Goal: Task Accomplishment & Management: Complete application form

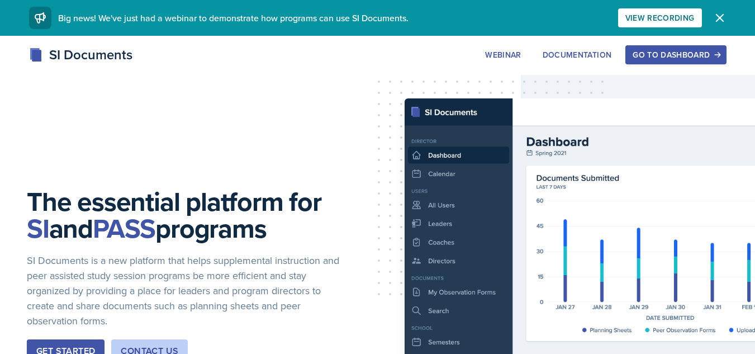
click at [646, 55] on div "Go to Dashboard" at bounding box center [675, 54] width 86 height 9
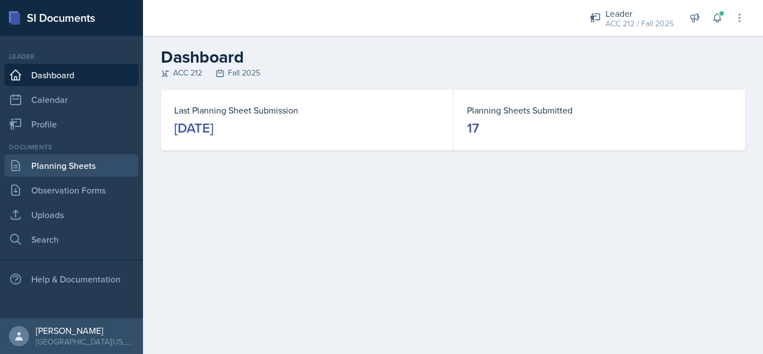
click at [74, 161] on link "Planning Sheets" at bounding box center [71, 165] width 134 height 22
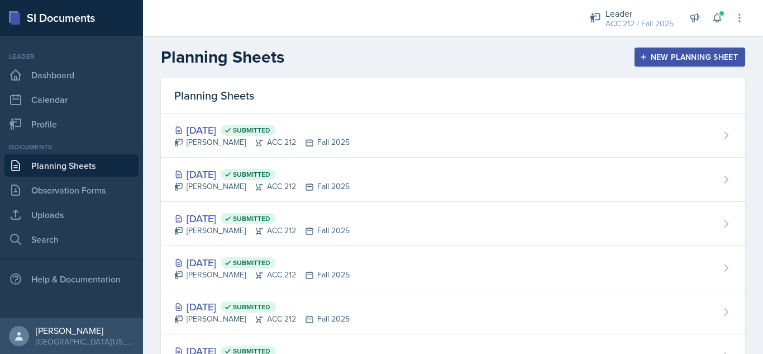
click at [687, 49] on button "New Planning Sheet" at bounding box center [690, 56] width 111 height 19
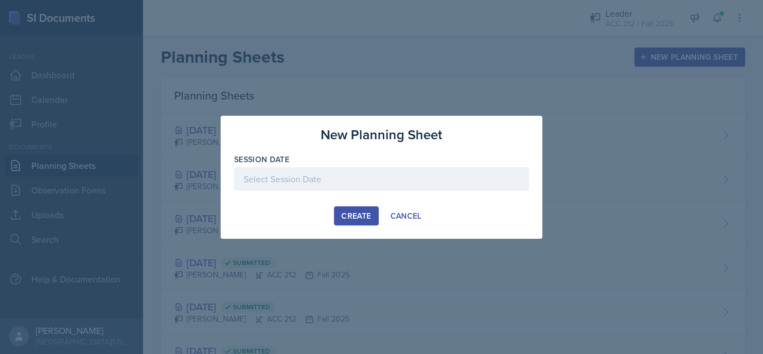
click at [498, 167] on div at bounding box center [381, 178] width 295 height 23
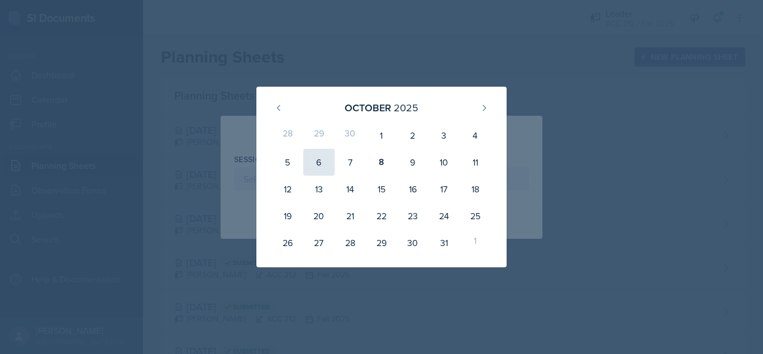
click at [318, 156] on div "6" at bounding box center [318, 162] width 31 height 27
type input "[DATE]"
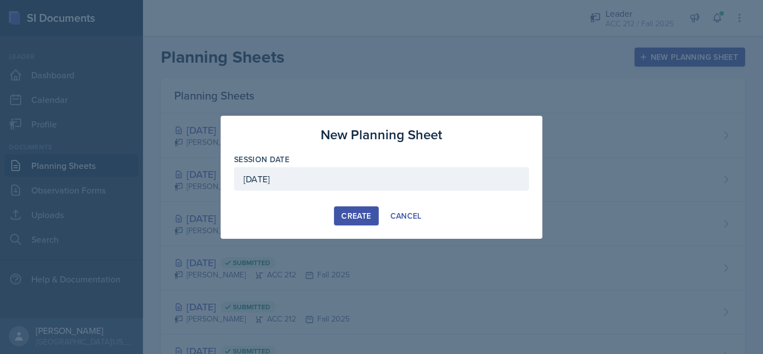
click at [343, 212] on div "Create" at bounding box center [356, 215] width 30 height 9
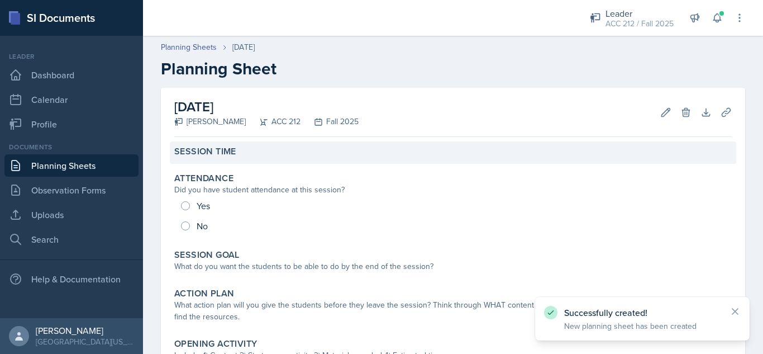
click at [289, 154] on div "Session Time" at bounding box center [453, 151] width 558 height 11
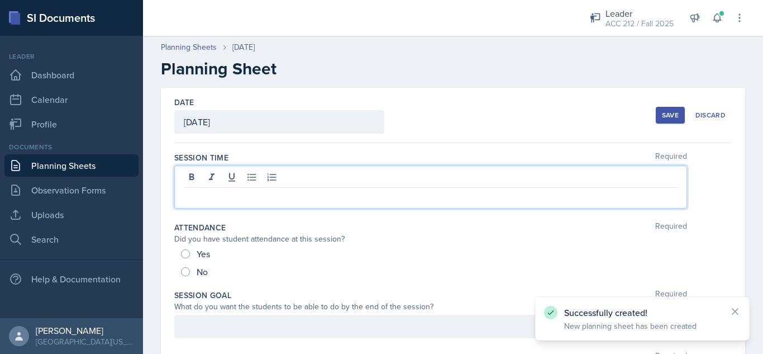
click at [279, 175] on div at bounding box center [430, 186] width 513 height 43
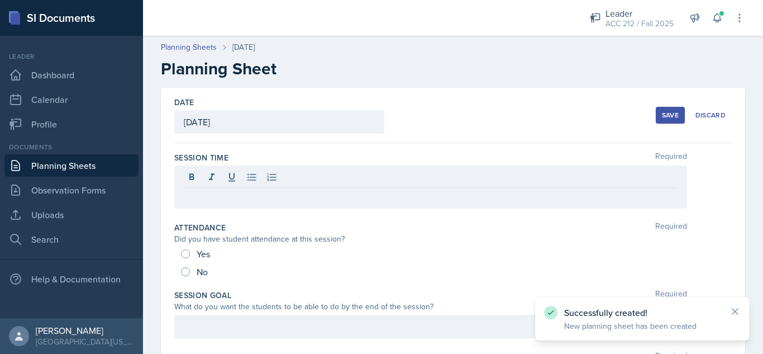
click at [265, 189] on div at bounding box center [430, 186] width 513 height 43
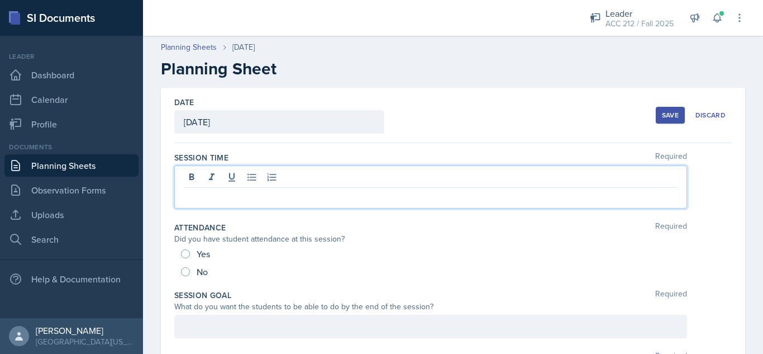
click at [261, 193] on p at bounding box center [431, 196] width 494 height 13
click at [262, 220] on div "Attendance Required Did you have student attendance at this session? Yes No" at bounding box center [453, 252] width 558 height 68
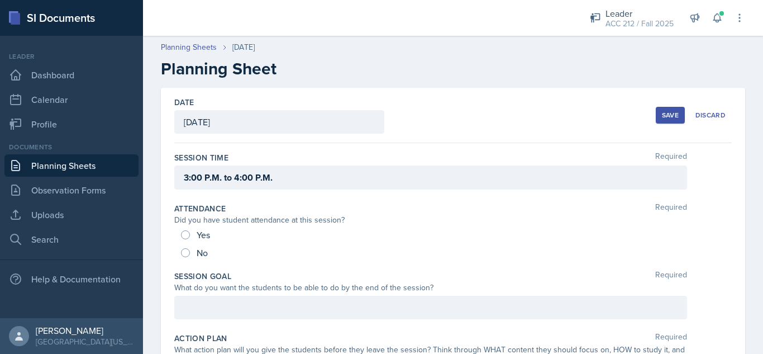
click at [201, 236] on span "Yes" at bounding box center [203, 234] width 13 height 11
click at [190, 236] on input "Yes" at bounding box center [185, 234] width 9 height 9
radio input "true"
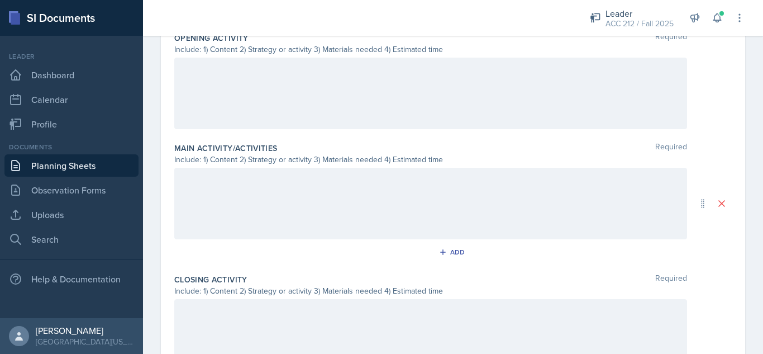
scroll to position [509, 0]
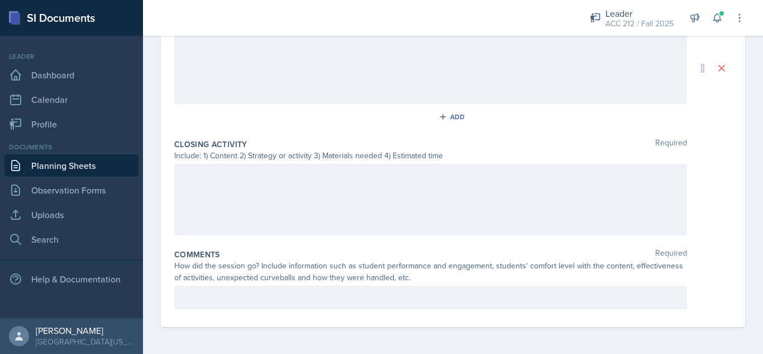
click at [254, 284] on div "Comments Required How did the session go? Include information such as student p…" at bounding box center [453, 281] width 558 height 74
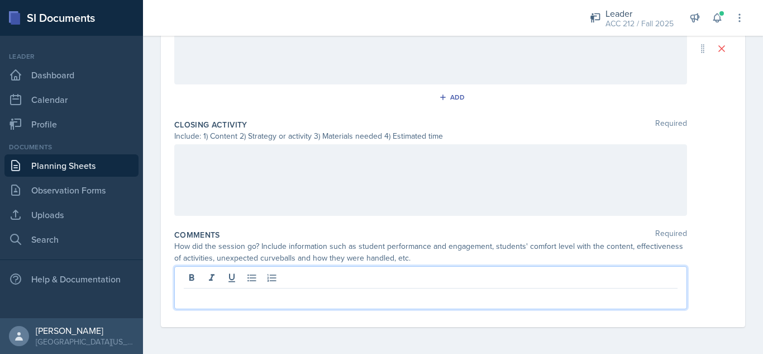
click at [254, 296] on p at bounding box center [431, 297] width 494 height 13
click at [259, 301] on p at bounding box center [431, 297] width 494 height 13
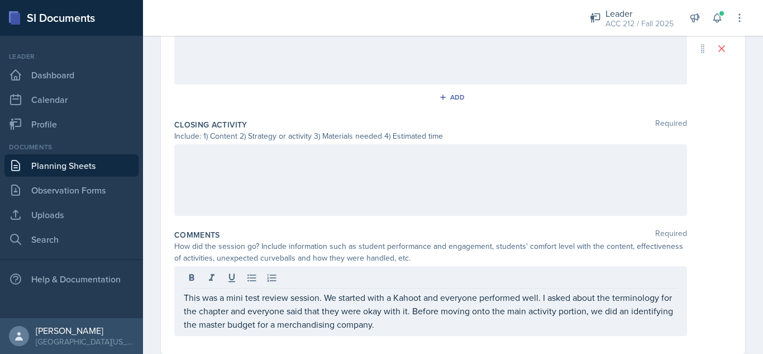
click at [680, 315] on div "This was a mini test review session. We started with a Kahoot and everyone perf…" at bounding box center [453, 301] width 558 height 70
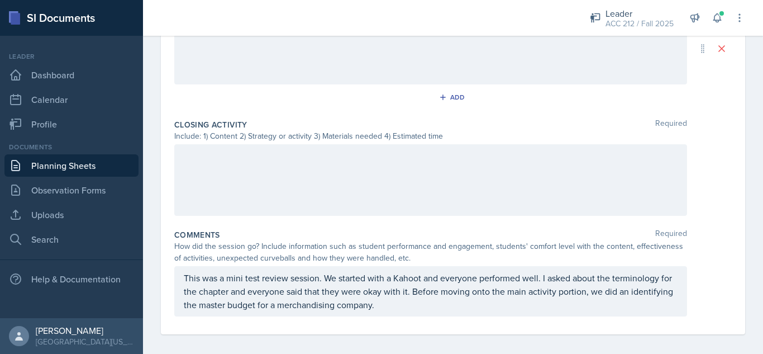
click at [640, 314] on div "This was a mini test review session. We started with a Kahoot and everyone perf…" at bounding box center [430, 291] width 513 height 50
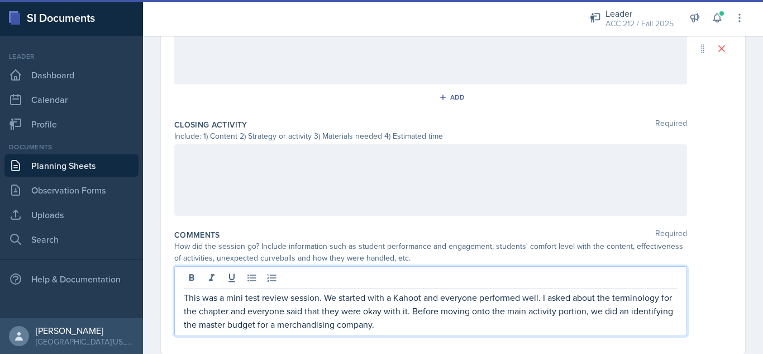
scroll to position [548, 0]
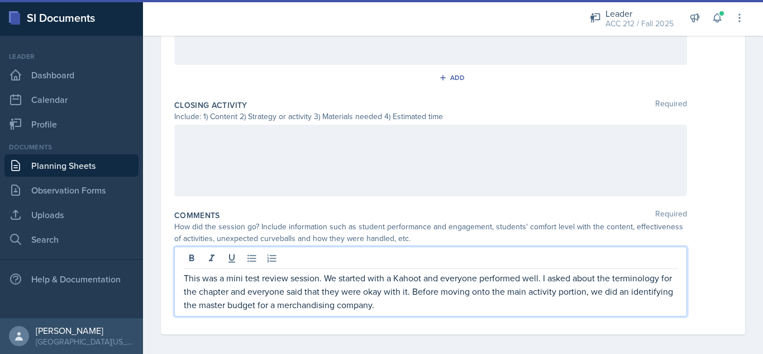
click at [650, 302] on p "This was a mini test review session. We started with a Kahoot and everyone perf…" at bounding box center [431, 291] width 494 height 40
click at [650, 301] on p "This was a mini test review session. We started with a Kahoot and everyone perf…" at bounding box center [431, 291] width 494 height 40
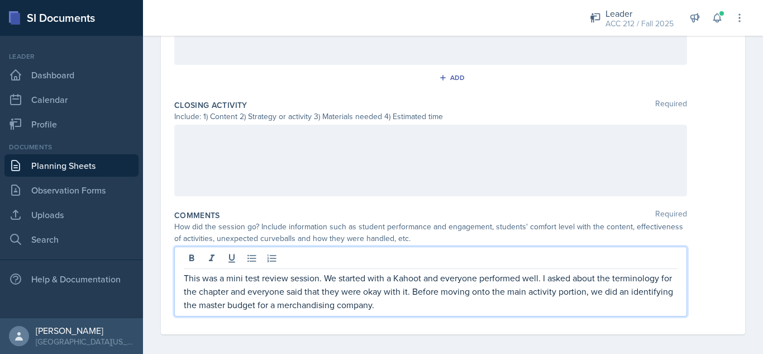
click at [656, 292] on p "This was a mini test review session. We started with a Kahoot and everyone perf…" at bounding box center [431, 291] width 494 height 40
click at [653, 293] on p "This was a mini test review session. We started with a Kahoot and everyone perf…" at bounding box center [431, 291] width 494 height 40
click at [627, 304] on p "This was a mini test review session. We started with a Kahoot and everyone perf…" at bounding box center [431, 291] width 494 height 40
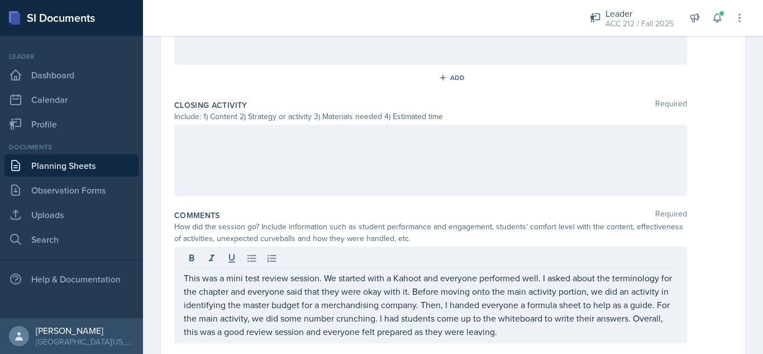
click at [722, 261] on div "This was a mini test review session. We started with a Kahoot and everyone perf…" at bounding box center [453, 294] width 558 height 97
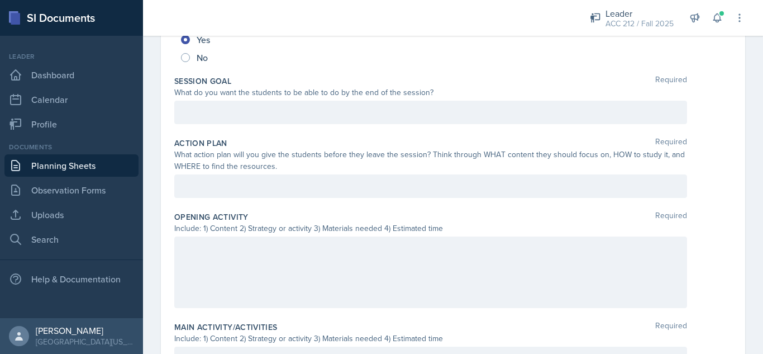
scroll to position [0, 0]
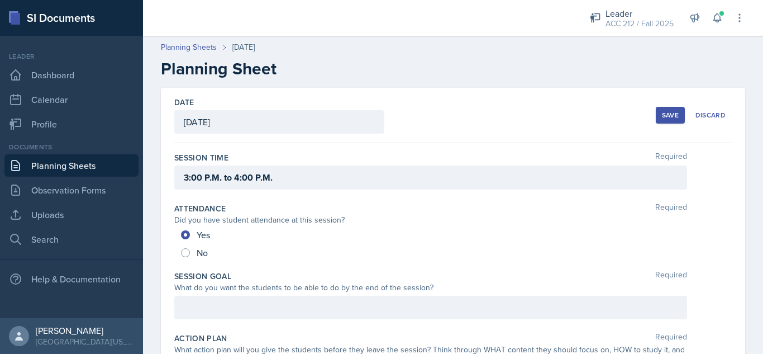
click at [659, 120] on button "Save" at bounding box center [670, 115] width 29 height 17
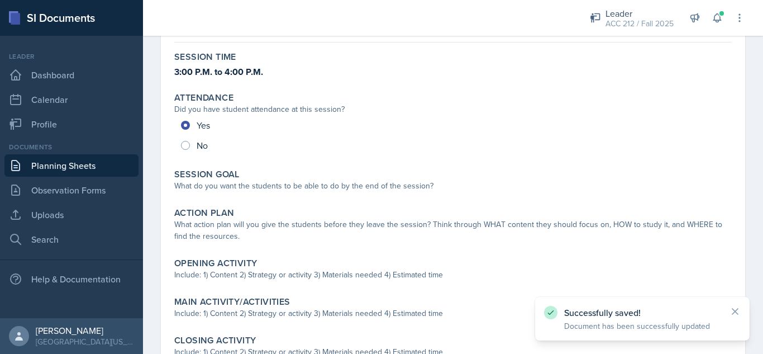
scroll to position [95, 0]
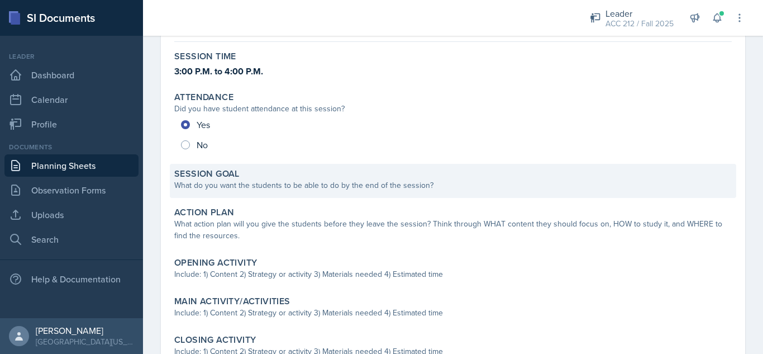
click at [299, 192] on div "Session Goal What do you want the students to be able to do by the end of the s…" at bounding box center [453, 181] width 567 height 34
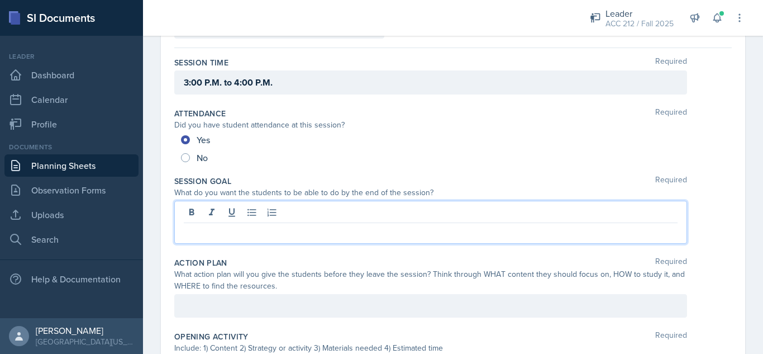
click at [318, 207] on div at bounding box center [430, 222] width 513 height 43
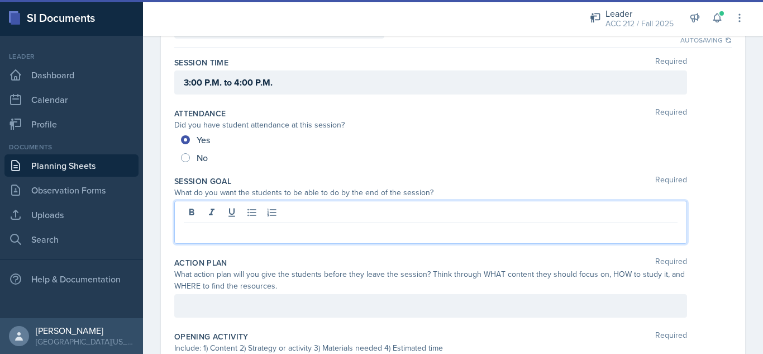
click at [315, 228] on p at bounding box center [431, 231] width 494 height 13
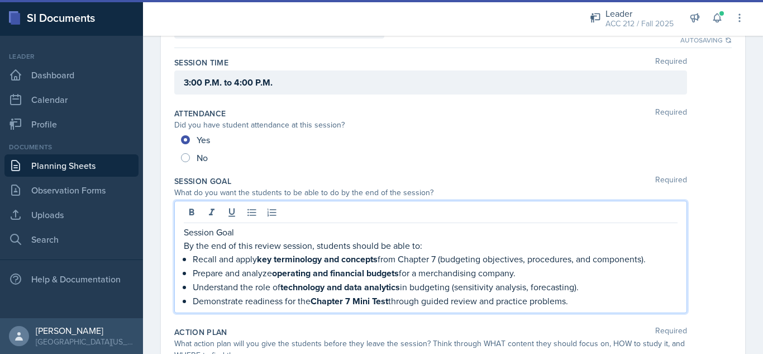
click at [240, 235] on p "Session Goal" at bounding box center [431, 231] width 494 height 13
drag, startPoint x: 240, startPoint y: 235, endPoint x: 189, endPoint y: 229, distance: 51.8
click at [189, 229] on p "Session Goal" at bounding box center [431, 231] width 494 height 13
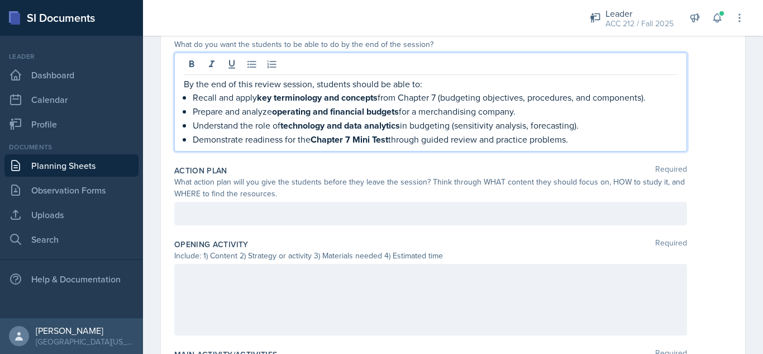
scroll to position [245, 0]
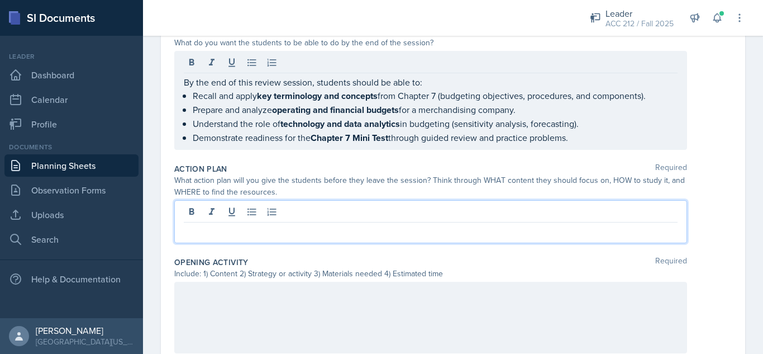
click at [336, 225] on p at bounding box center [431, 231] width 494 height 13
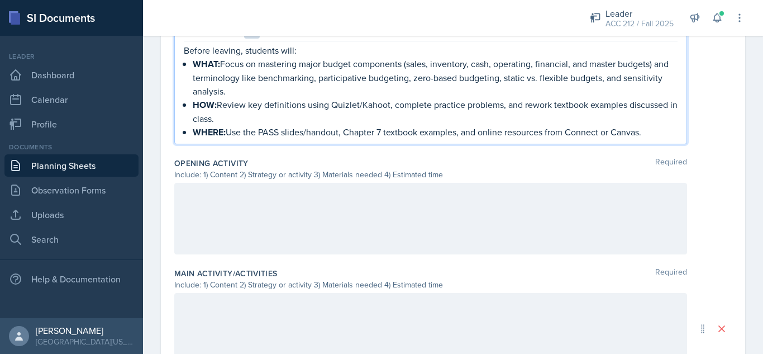
scroll to position [407, 0]
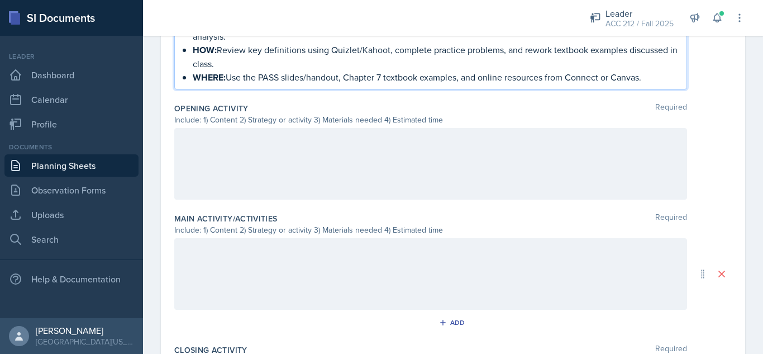
click at [273, 179] on div at bounding box center [430, 164] width 513 height 72
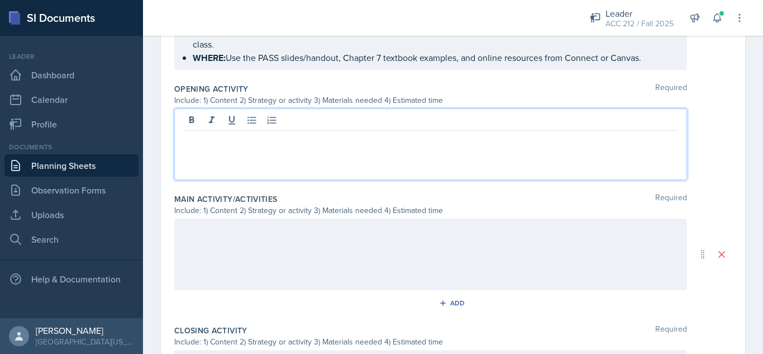
scroll to position [461, 0]
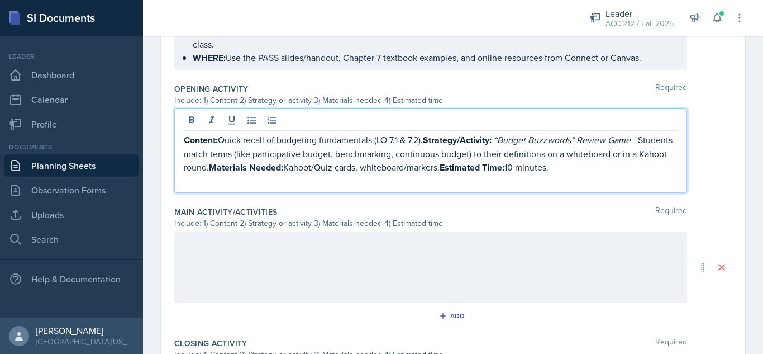
click at [427, 138] on strong "Strategy/Activity:" at bounding box center [457, 140] width 69 height 13
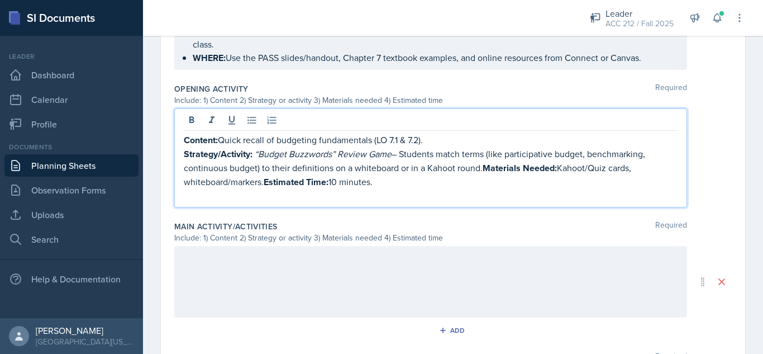
click at [486, 170] on strong "Materials Needed:" at bounding box center [520, 167] width 74 height 13
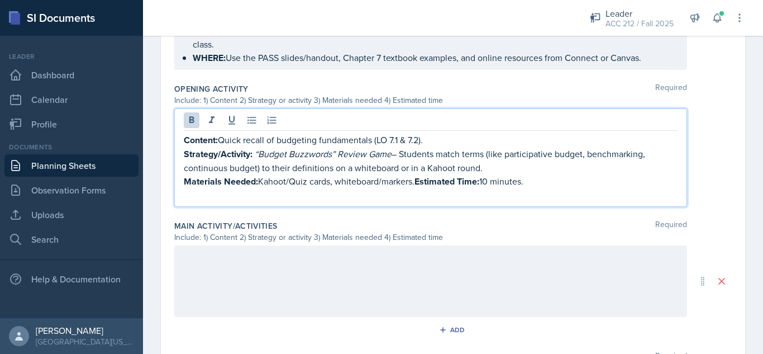
click at [419, 180] on strong "Estimated Time:" at bounding box center [447, 181] width 65 height 13
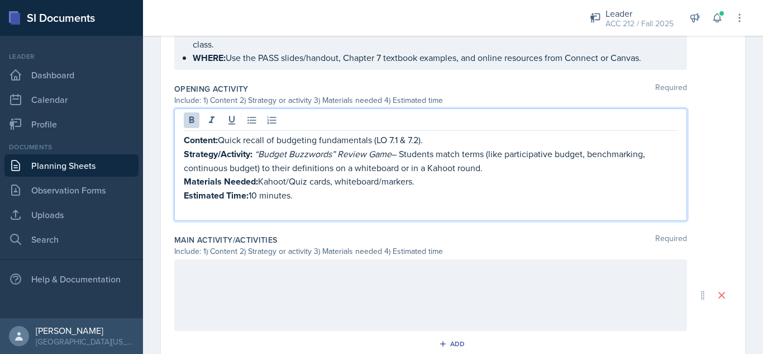
click at [348, 182] on p "Materials Needed: Kahoot/Quiz cards, whiteboard/markers." at bounding box center [431, 181] width 494 height 14
drag, startPoint x: 336, startPoint y: 199, endPoint x: 183, endPoint y: 141, distance: 163.2
click at [183, 141] on div "Content: Quick recall of budgeting fundamentals (LO 7.1 & 7.2). Strategy/Activi…" at bounding box center [430, 164] width 513 height 112
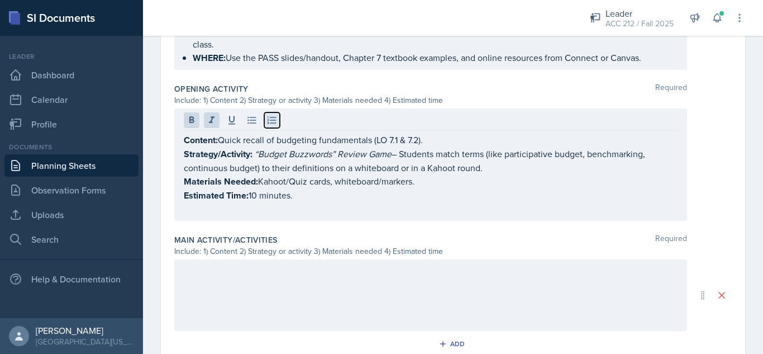
click at [271, 123] on icon at bounding box center [272, 119] width 9 height 7
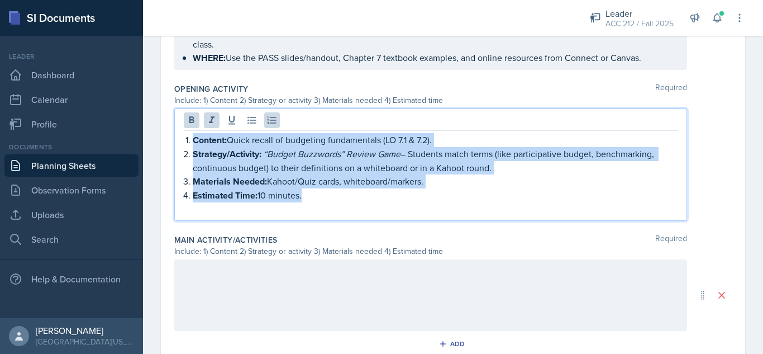
click at [348, 184] on p "Materials Needed: Kahoot/Quiz cards, whiteboard/markers." at bounding box center [435, 181] width 485 height 14
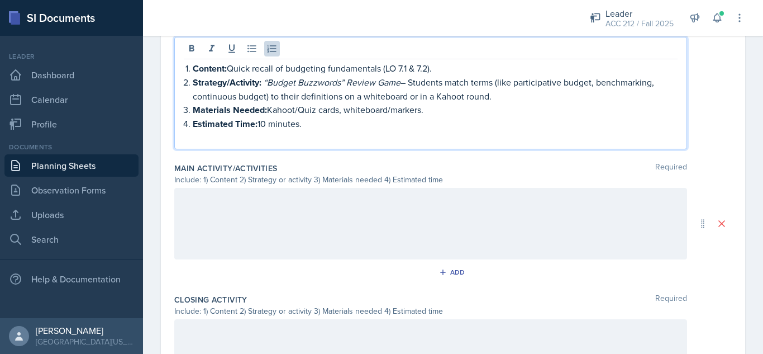
scroll to position [540, 0]
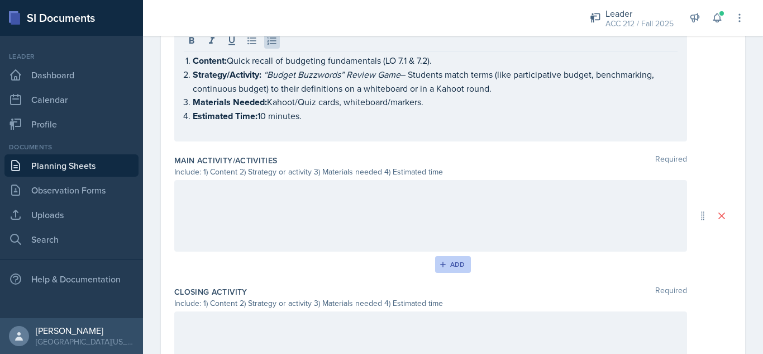
click at [441, 262] on icon "button" at bounding box center [443, 264] width 8 height 8
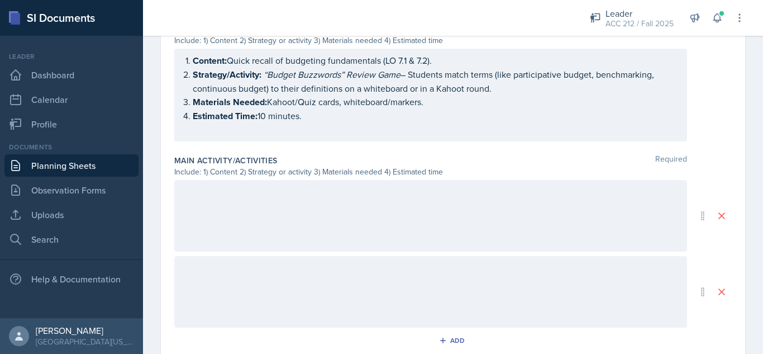
click at [382, 215] on div at bounding box center [430, 216] width 513 height 72
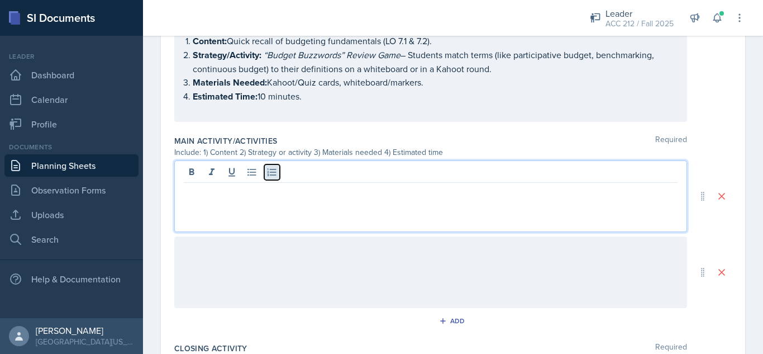
click at [264, 174] on button at bounding box center [272, 172] width 16 height 16
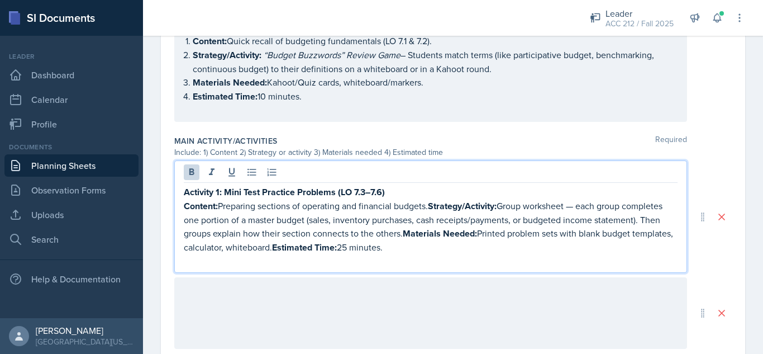
click at [437, 211] on strong "Strategy/Activity:" at bounding box center [462, 205] width 69 height 13
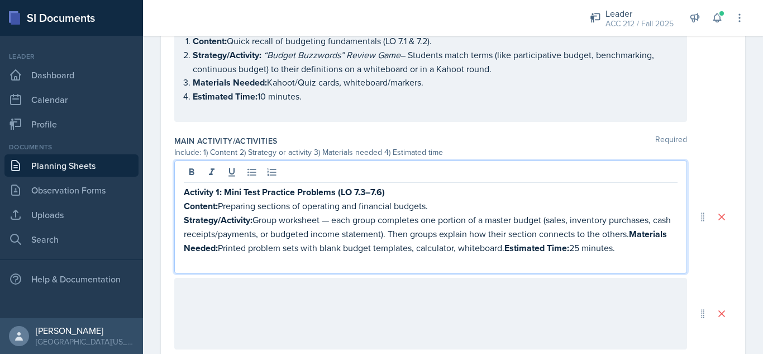
click at [550, 249] on strong "Estimated Time:" at bounding box center [537, 247] width 65 height 13
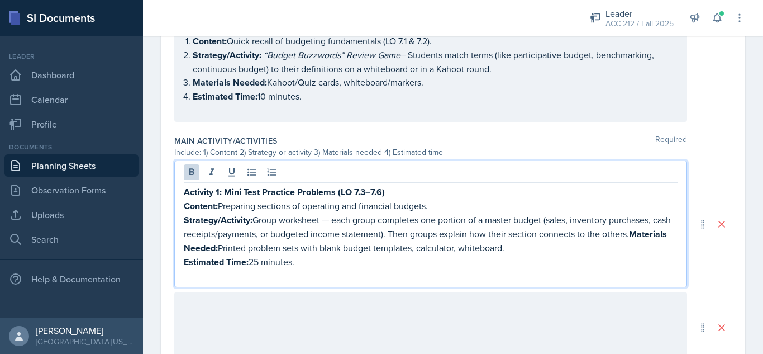
scroll to position [619, 0]
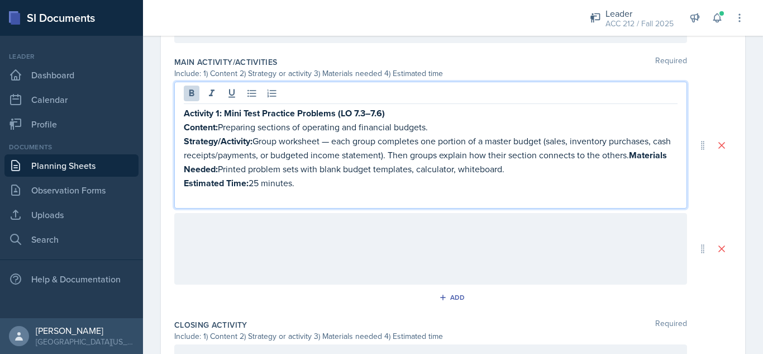
click at [237, 240] on div at bounding box center [430, 249] width 513 height 72
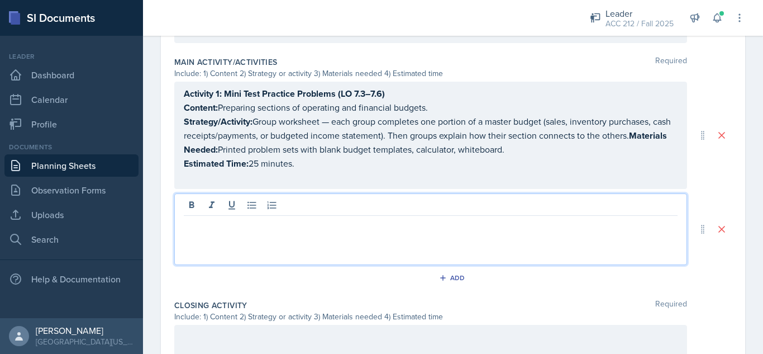
scroll to position [639, 0]
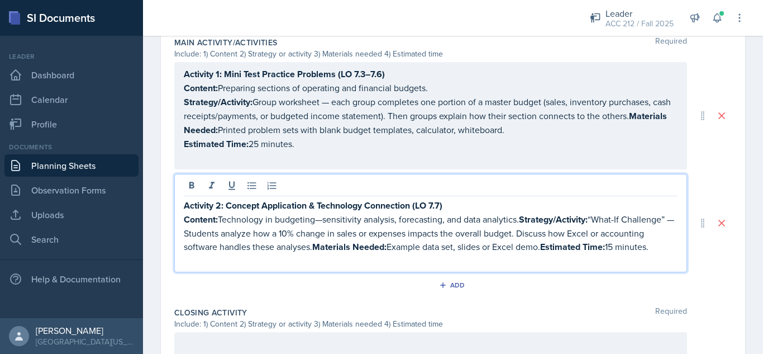
click at [526, 218] on strong "Strategy/Activity:" at bounding box center [553, 219] width 69 height 13
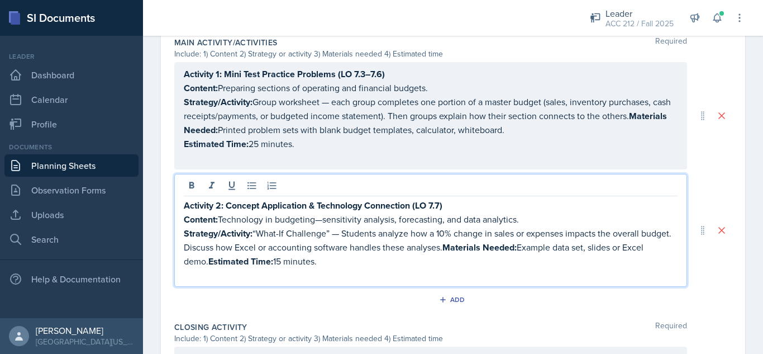
click at [481, 250] on strong "Materials Needed:" at bounding box center [480, 247] width 74 height 13
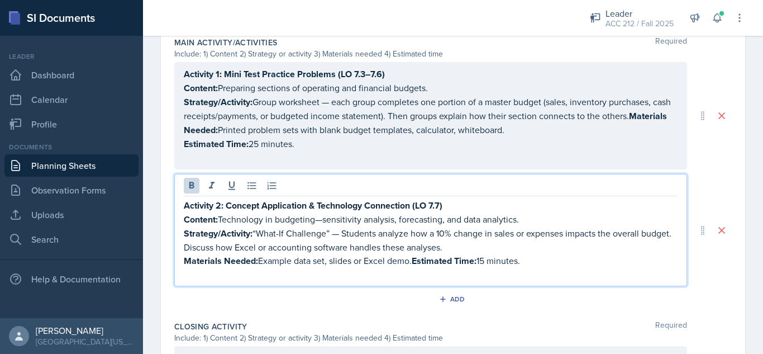
click at [416, 261] on p "Materials Needed: Example data set, slides or Excel demo. Estimated Time: 15 mi…" at bounding box center [431, 261] width 494 height 14
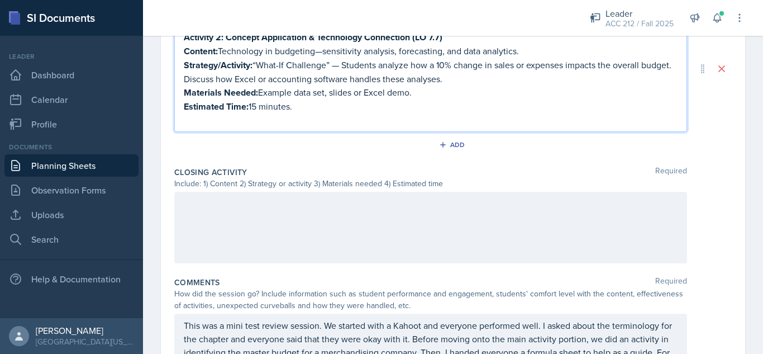
scroll to position [808, 0]
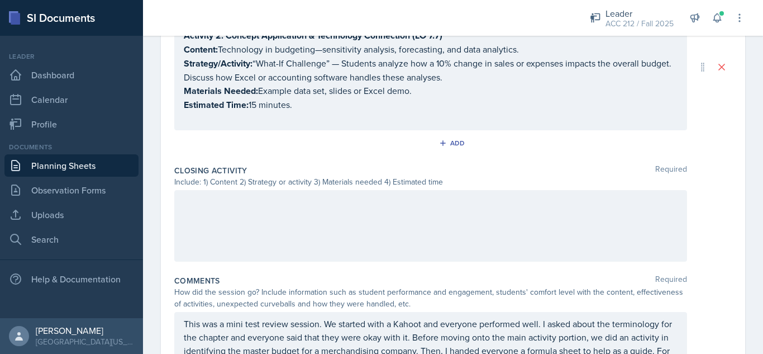
click at [311, 220] on div at bounding box center [430, 226] width 513 height 72
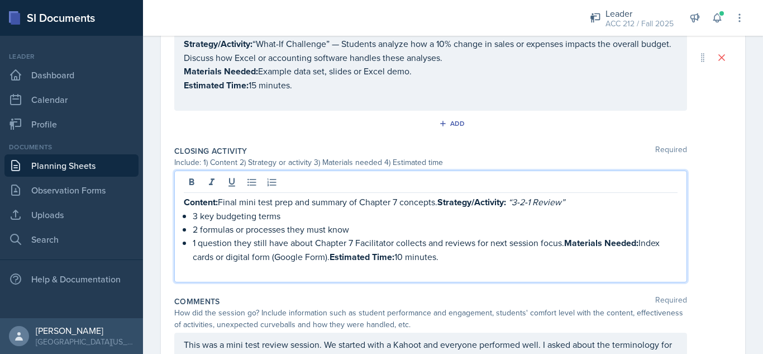
click at [443, 205] on strong "Strategy/Activity:" at bounding box center [471, 202] width 69 height 13
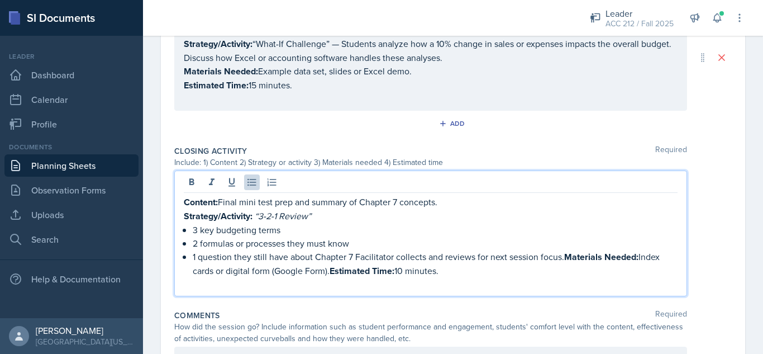
click at [568, 261] on strong "Materials Needed:" at bounding box center [601, 256] width 74 height 13
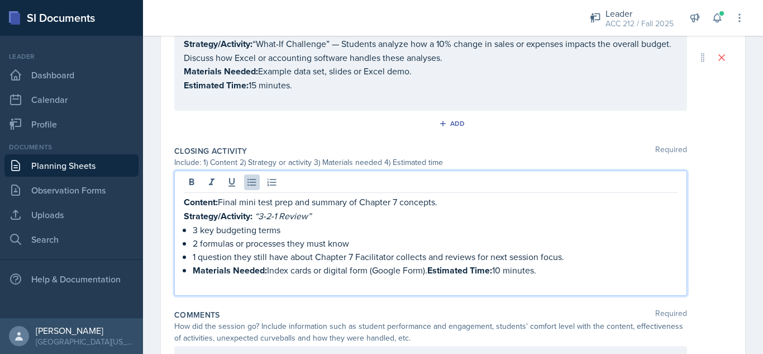
click at [435, 270] on strong "Estimated Time:" at bounding box center [459, 270] width 65 height 13
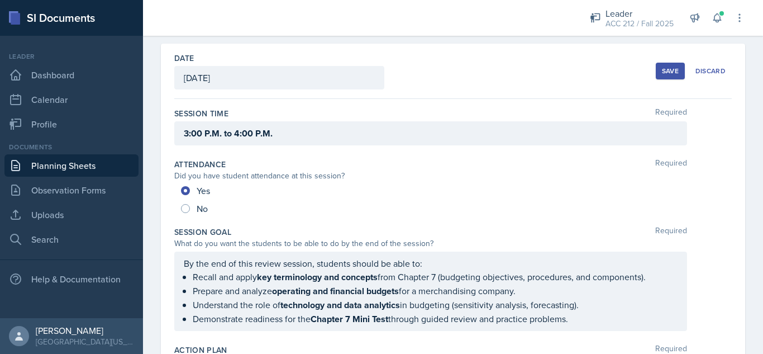
scroll to position [0, 0]
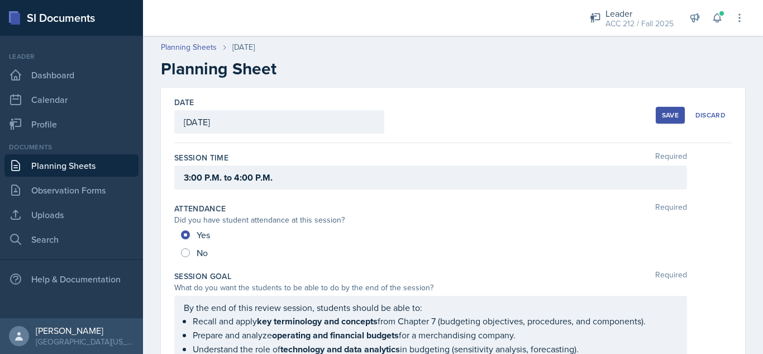
click at [659, 109] on button "Save" at bounding box center [670, 115] width 29 height 17
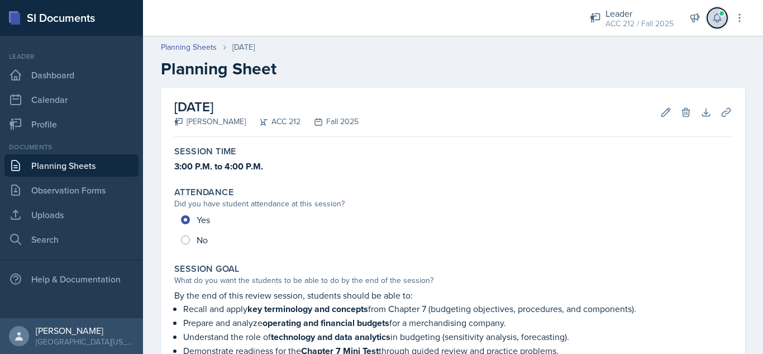
click at [718, 23] on button at bounding box center [717, 18] width 20 height 20
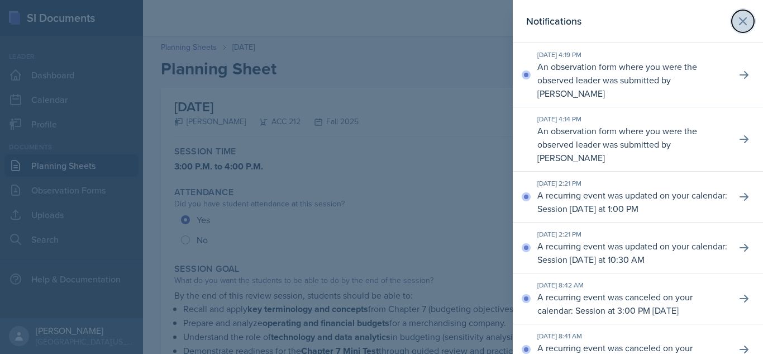
click at [740, 16] on icon at bounding box center [742, 21] width 13 height 13
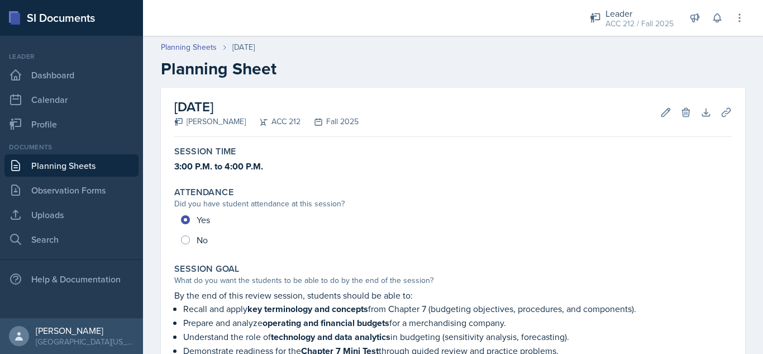
click at [651, 55] on div "Planning Sheets Oct 6th, 2025 Planning Sheet" at bounding box center [453, 59] width 620 height 37
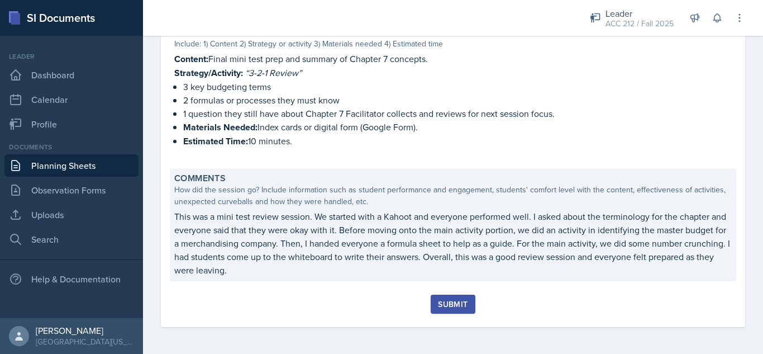
scroll to position [820, 0]
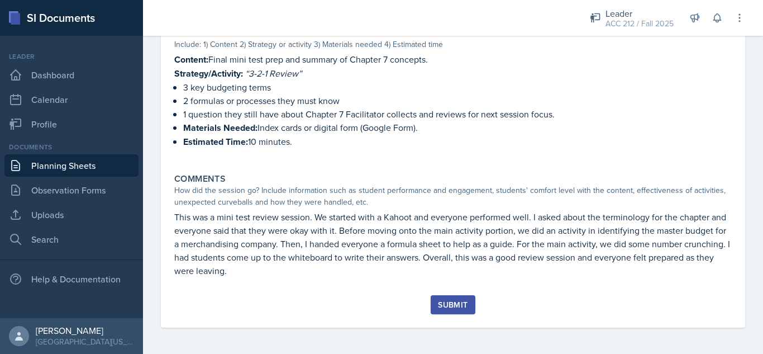
click at [444, 301] on div "Submit" at bounding box center [453, 304] width 30 height 9
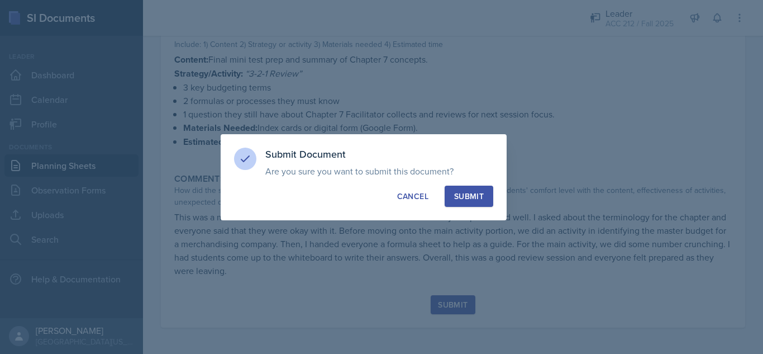
click at [462, 191] on div "Submit" at bounding box center [469, 196] width 30 height 11
radio input "true"
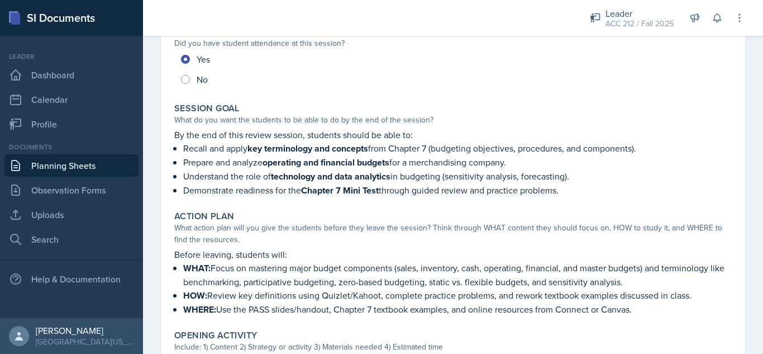
scroll to position [165, 0]
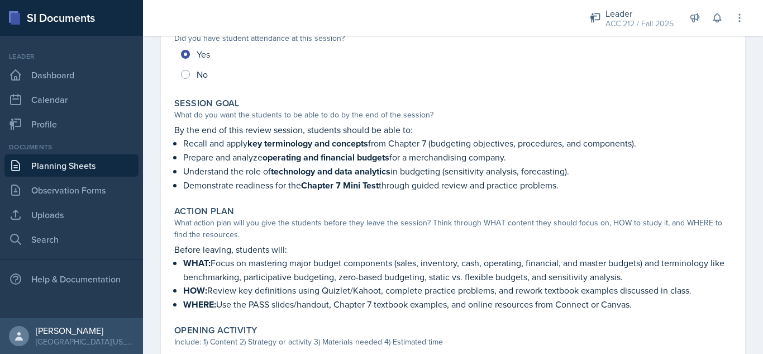
drag, startPoint x: 177, startPoint y: 132, endPoint x: 583, endPoint y: 180, distance: 409.7
click at [583, 180] on div "By the end of this review session, students should be able to: Recall and apply…" at bounding box center [453, 157] width 558 height 69
copy div "By the end of this review session, students should be able to: Recall and apply…"
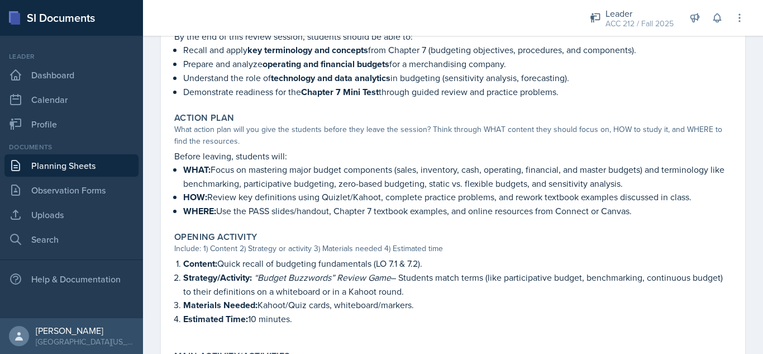
scroll to position [260, 0]
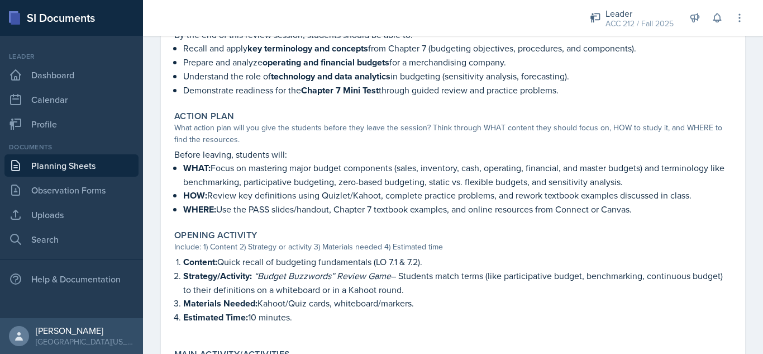
drag, startPoint x: 175, startPoint y: 156, endPoint x: 640, endPoint y: 214, distance: 467.9
click at [640, 214] on div "Before leaving, students will: WHAT: Focus on mastering major budget components…" at bounding box center [453, 182] width 558 height 69
copy div "Before leaving, students will: WHAT: Focus on mastering major budget components…"
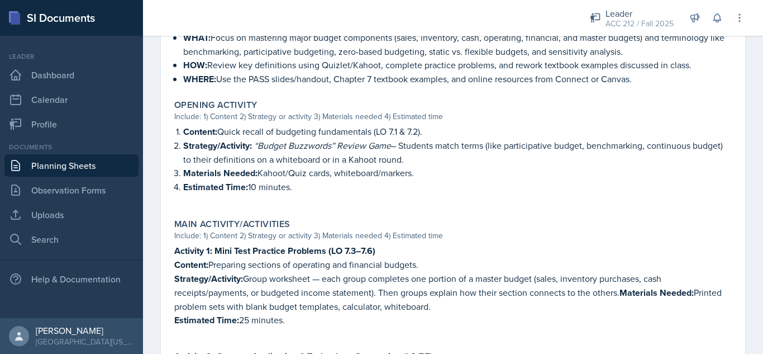
scroll to position [394, 0]
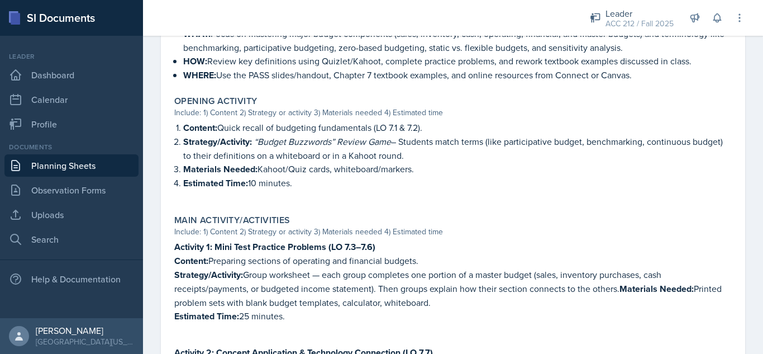
drag, startPoint x: 313, startPoint y: 185, endPoint x: 184, endPoint y: 126, distance: 142.5
click at [184, 126] on ol "Content: Quick recall of budgeting fundamentals (LO 7.1 & 7.2). Strategy/Activi…" at bounding box center [457, 155] width 549 height 69
copy ol "Content: Quick recall of budgeting fundamentals (LO 7.1 & 7.2). Strategy/Activi…"
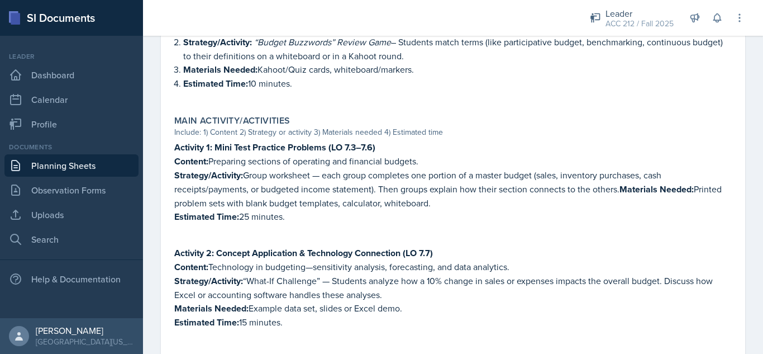
scroll to position [495, 0]
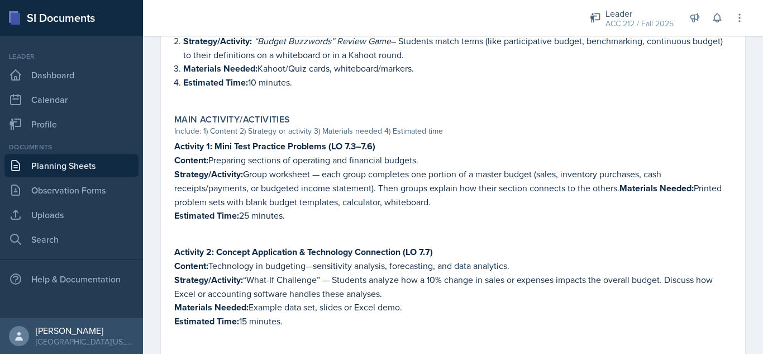
drag, startPoint x: 296, startPoint y: 214, endPoint x: 176, endPoint y: 142, distance: 139.8
click at [176, 142] on div "Activity 1: Mini Test Practice Problems (LO 7.3–7.6) Content: Preparing section…" at bounding box center [453, 186] width 558 height 94
copy div "Activity 1: Mini Test Practice Problems (LO 7.3–7.6) Content: Preparing section…"
click at [325, 218] on p "Estimated Time: 25 minutes." at bounding box center [453, 215] width 558 height 14
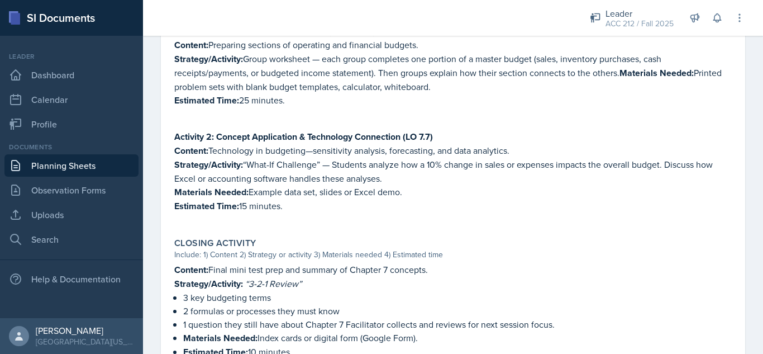
scroll to position [616, 0]
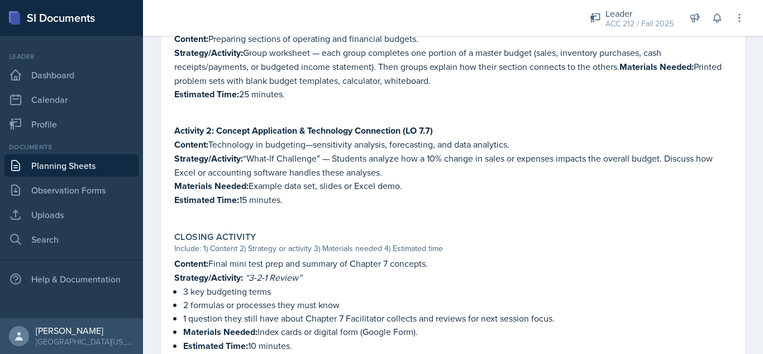
drag, startPoint x: 302, startPoint y: 206, endPoint x: 169, endPoint y: 132, distance: 152.3
copy div "Activity 2: Concept Application & Technology Connection (LO 7.7) Content: Techn…"
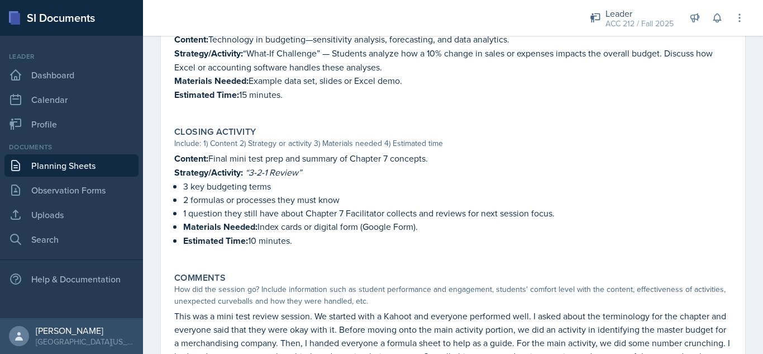
scroll to position [722, 0]
drag, startPoint x: 294, startPoint y: 244, endPoint x: 174, endPoint y: 161, distance: 145.7
click at [174, 161] on div "Content: Final mini test prep and summary of Chapter 7 concepts. Strategy/Activ…" at bounding box center [453, 204] width 558 height 107
copy div "Content: Final mini test prep and summary of Chapter 7 concepts. Strategy/Activ…"
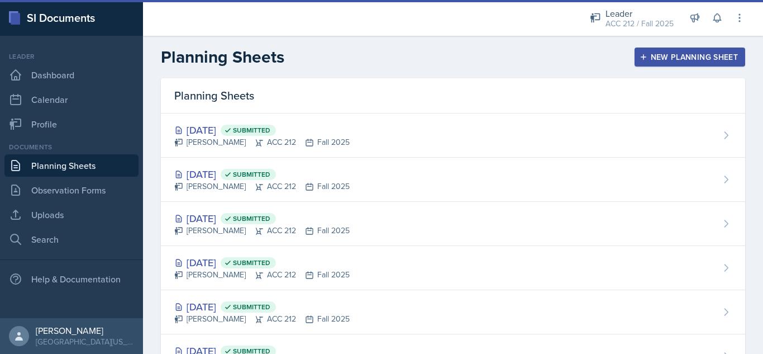
click at [640, 49] on button "New Planning Sheet" at bounding box center [690, 56] width 111 height 19
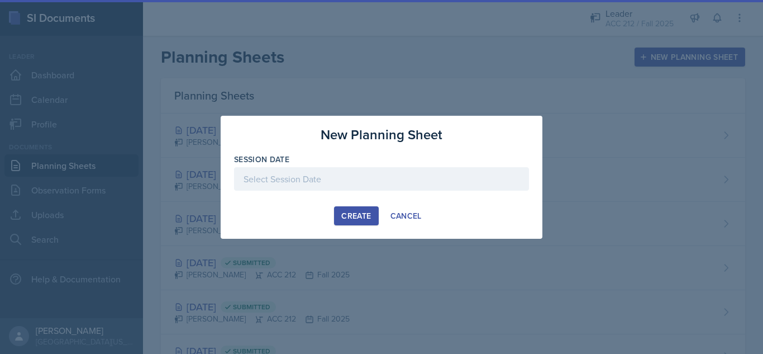
click at [398, 183] on div at bounding box center [381, 178] width 295 height 23
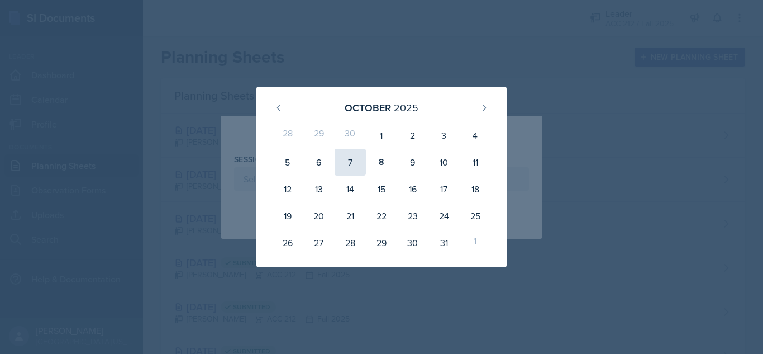
click at [341, 168] on div "7" at bounding box center [350, 162] width 31 height 27
type input "[DATE]"
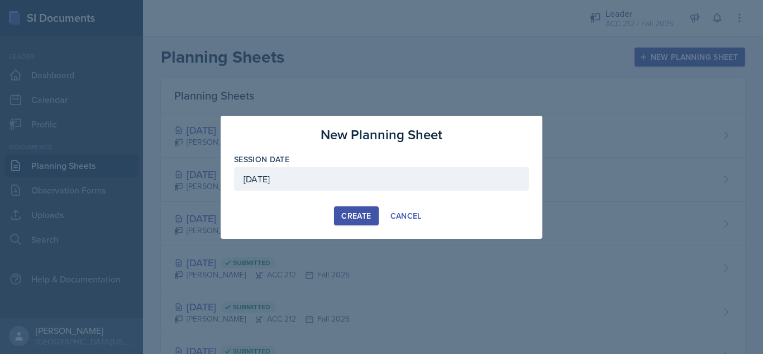
click at [348, 216] on div "Create" at bounding box center [356, 215] width 30 height 9
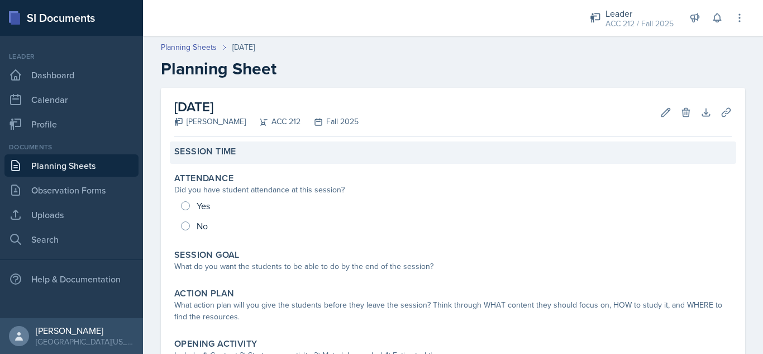
click at [232, 161] on div "Session Time" at bounding box center [453, 152] width 567 height 22
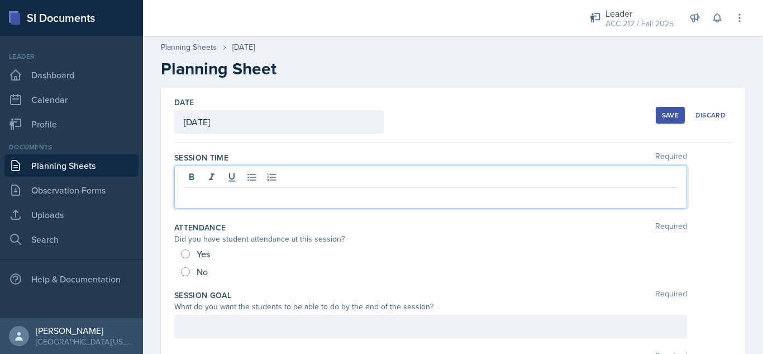
click at [229, 180] on div at bounding box center [430, 186] width 513 height 43
click at [226, 194] on p at bounding box center [431, 196] width 494 height 13
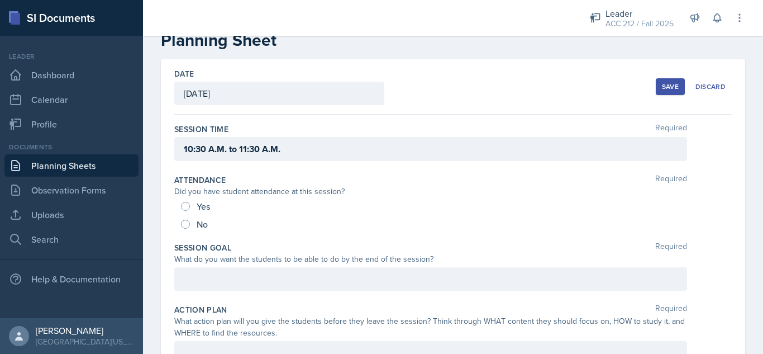
scroll to position [35, 0]
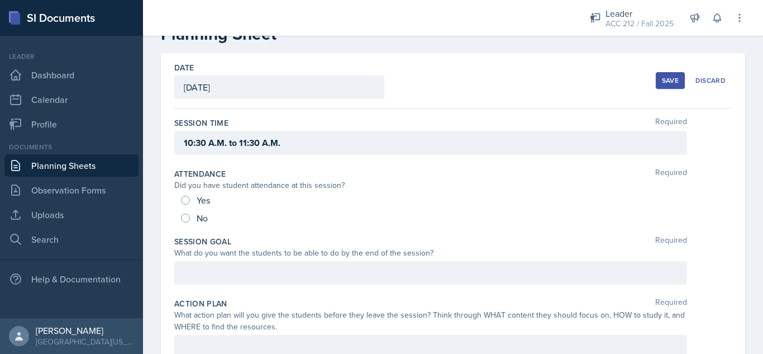
click at [198, 215] on span "No" at bounding box center [202, 217] width 11 height 11
click at [190, 215] on input "No" at bounding box center [185, 217] width 9 height 9
radio input "true"
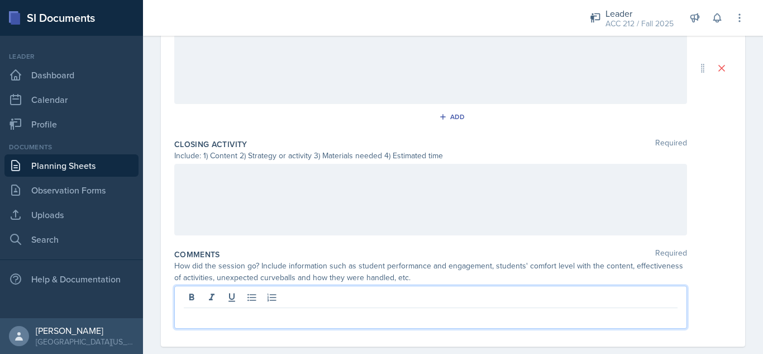
scroll to position [529, 0]
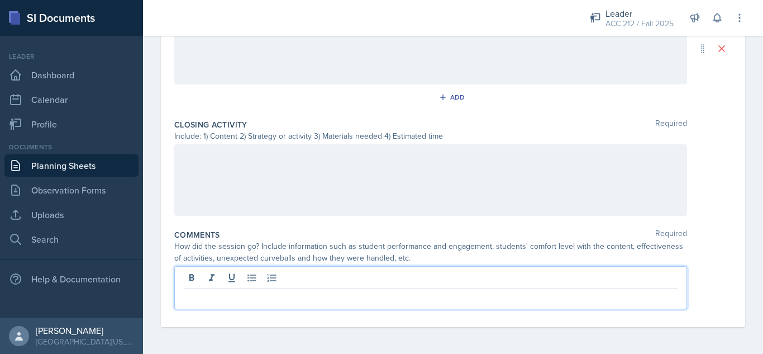
click at [312, 299] on p at bounding box center [431, 297] width 494 height 13
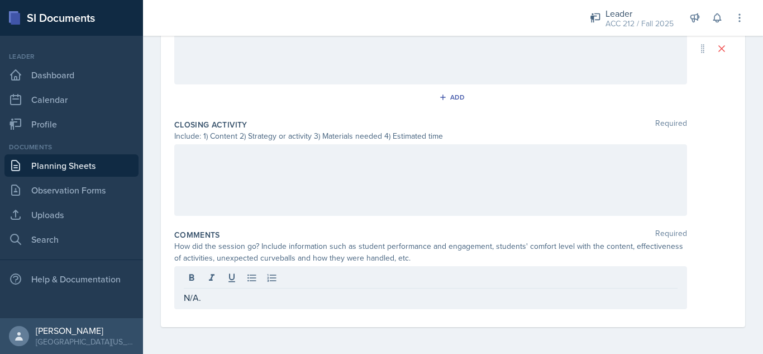
click at [337, 236] on div "Comments Required" at bounding box center [453, 234] width 558 height 11
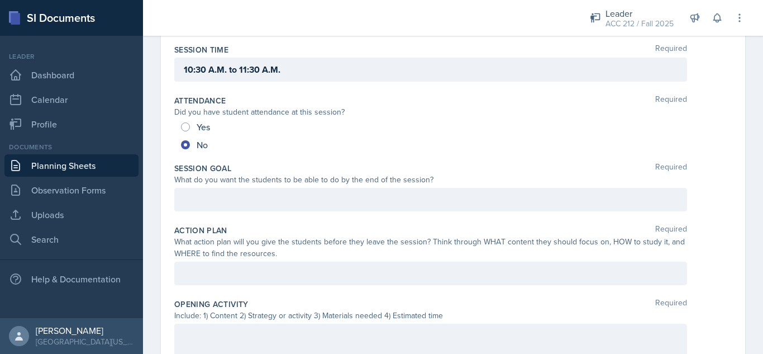
scroll to position [0, 0]
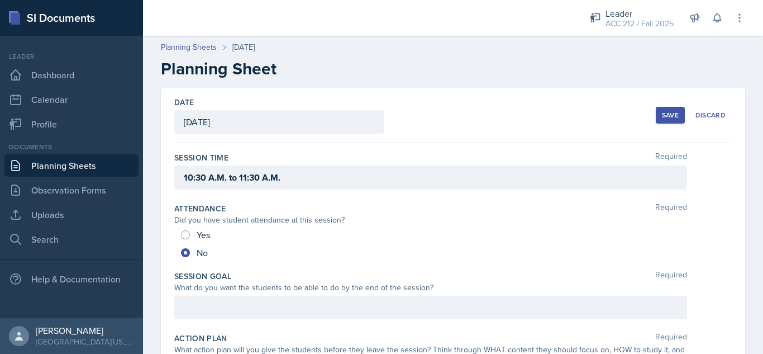
click at [658, 122] on button "Save" at bounding box center [670, 115] width 29 height 17
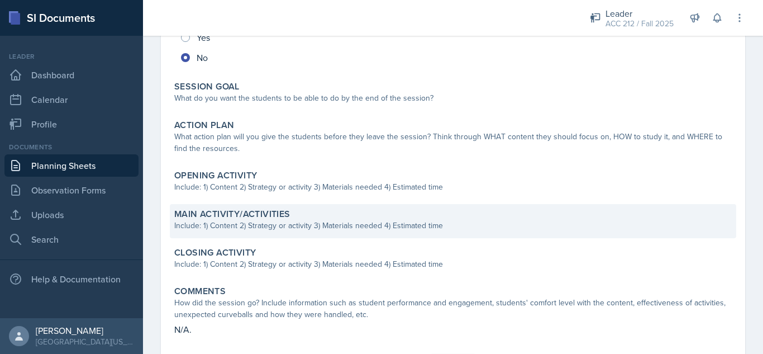
scroll to position [154, 0]
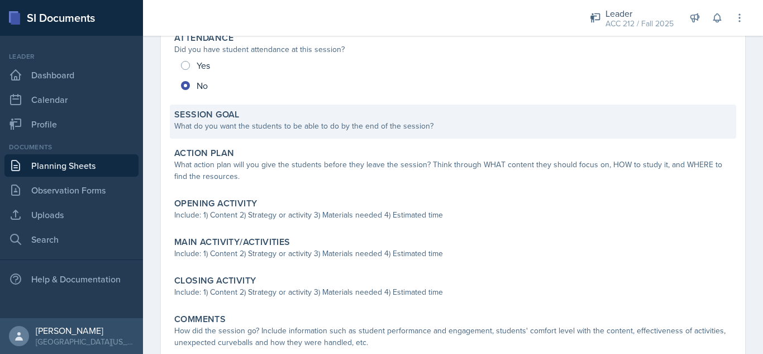
click at [280, 129] on div "What do you want the students to be able to do by the end of the session?" at bounding box center [453, 126] width 558 height 12
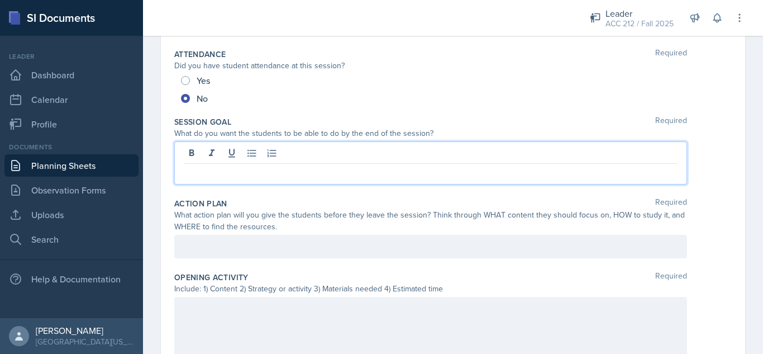
click at [279, 156] on div at bounding box center [430, 162] width 513 height 43
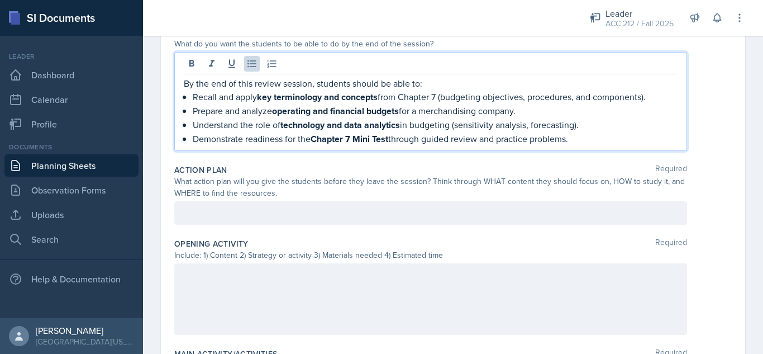
scroll to position [246, 0]
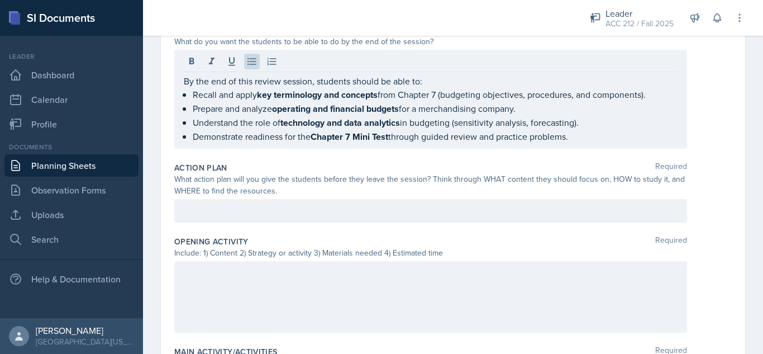
drag, startPoint x: 277, startPoint y: 191, endPoint x: 273, endPoint y: 206, distance: 15.6
click at [273, 206] on div "Action Plan Required What action plan will you give the students before they le…" at bounding box center [453, 195] width 558 height 74
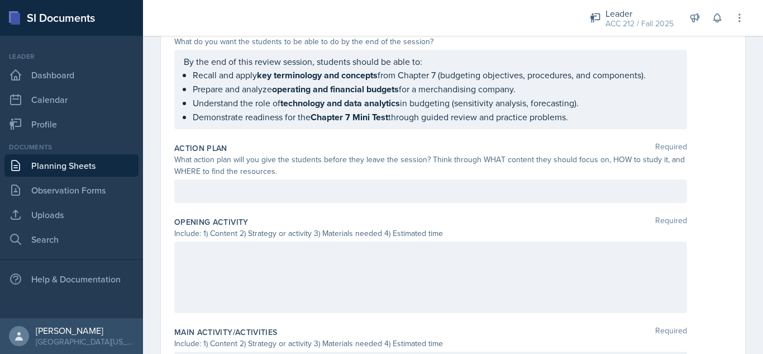
click at [273, 206] on div "Action Plan Required What action plan will you give the students before they le…" at bounding box center [453, 175] width 558 height 74
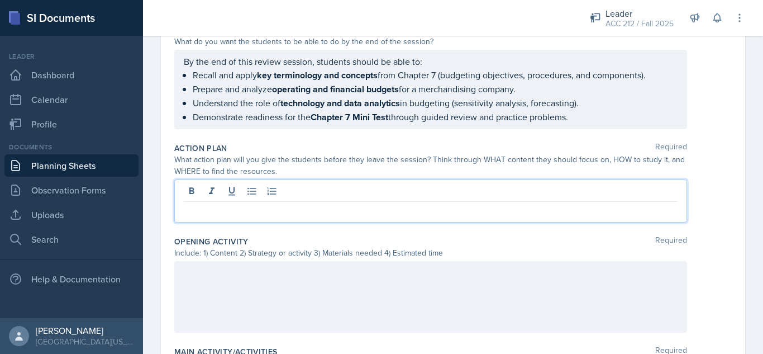
click at [269, 193] on div at bounding box center [430, 200] width 513 height 43
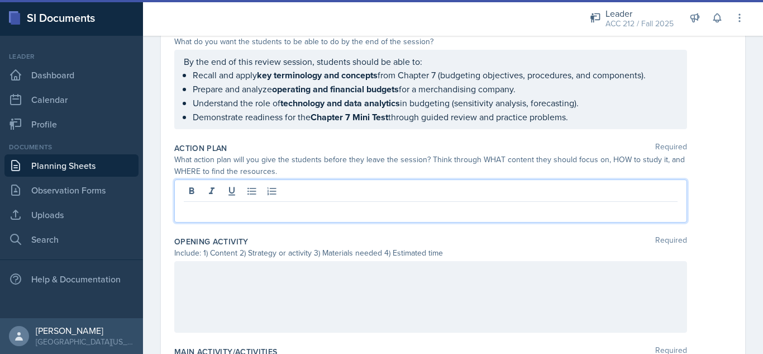
click at [307, 203] on div at bounding box center [430, 200] width 513 height 43
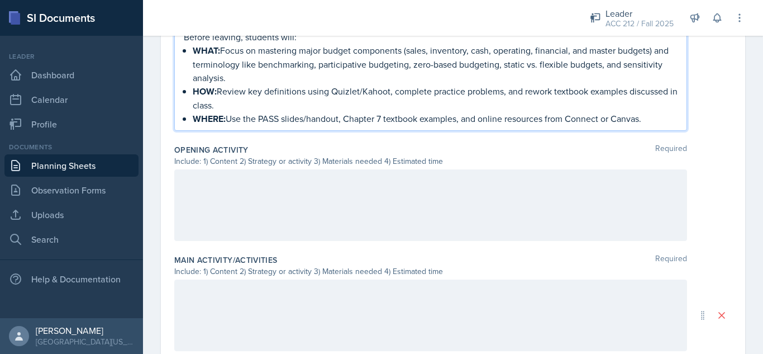
scroll to position [420, 0]
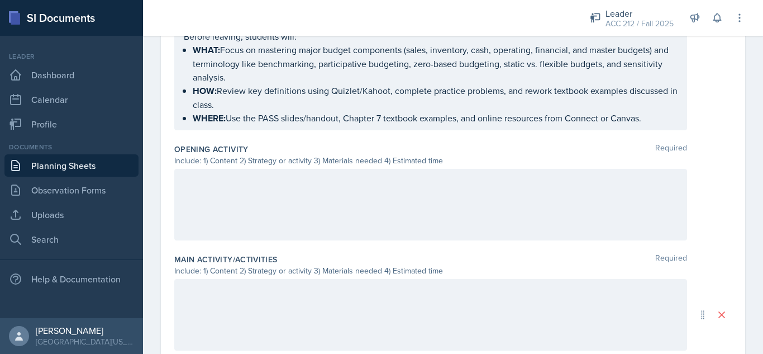
click at [280, 212] on div at bounding box center [430, 205] width 513 height 72
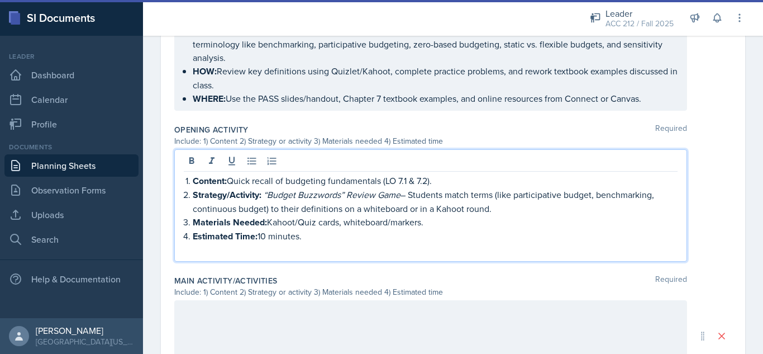
click at [264, 248] on p at bounding box center [431, 249] width 494 height 13
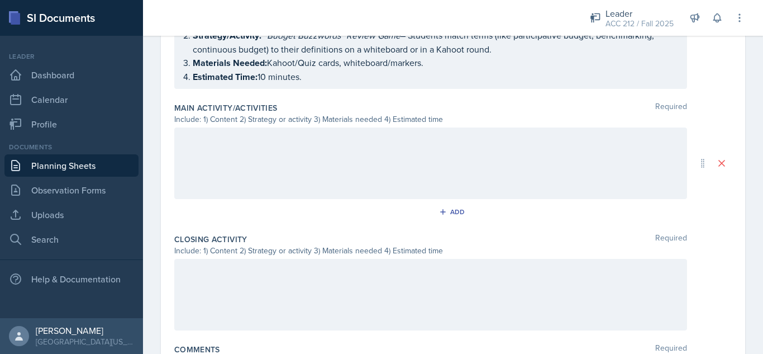
click at [329, 215] on div "Add" at bounding box center [453, 213] width 558 height 21
click at [451, 216] on button "Add" at bounding box center [453, 211] width 36 height 17
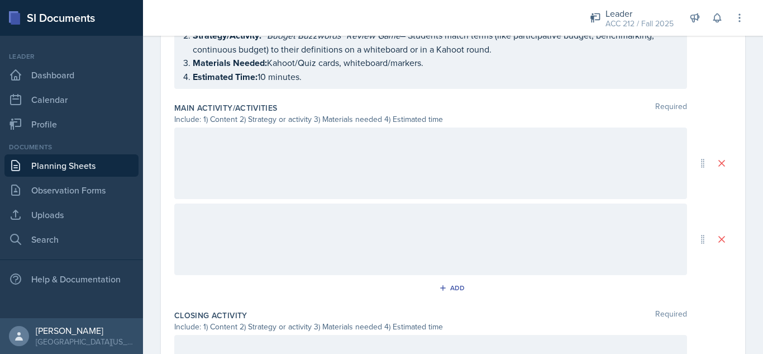
click at [363, 172] on div at bounding box center [430, 163] width 513 height 72
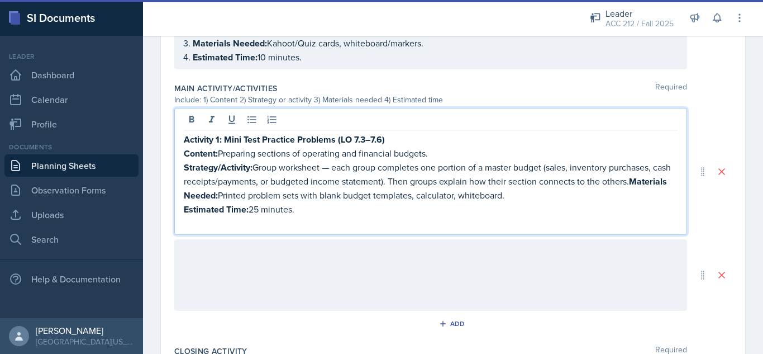
click at [280, 217] on p at bounding box center [431, 222] width 494 height 13
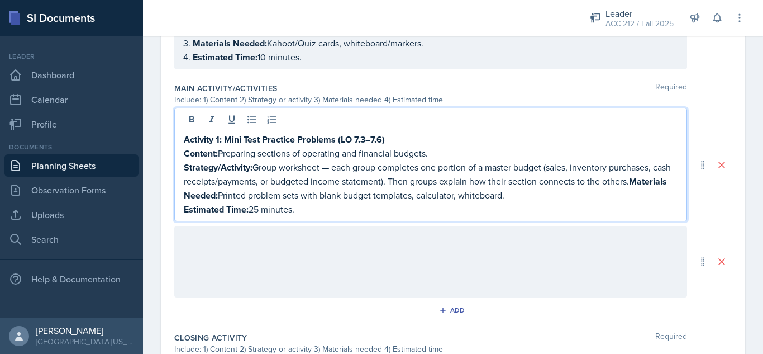
click at [211, 197] on p "Strategy/Activity: Group worksheet — each group completes one portion of a mast…" at bounding box center [431, 181] width 494 height 42
click at [211, 197] on div "Activity 1: Mini Test Practice Problems (LO 7.3–7.6) Content: Preparing section…" at bounding box center [431, 174] width 494 height 84
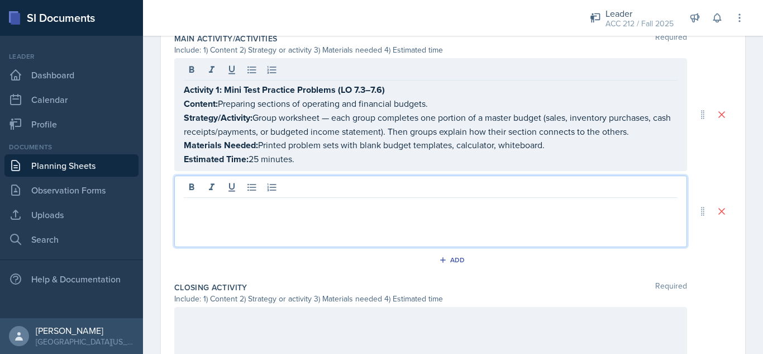
click at [282, 200] on p at bounding box center [431, 206] width 494 height 13
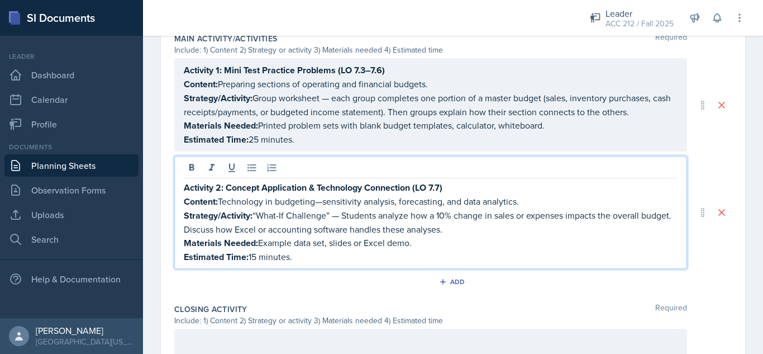
scroll to position [738, 0]
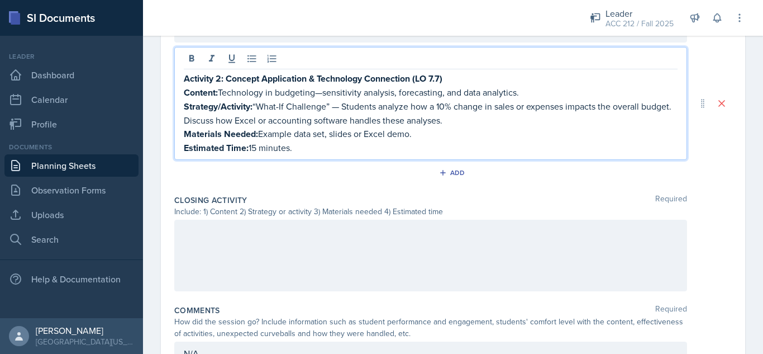
click at [268, 245] on div at bounding box center [430, 256] width 513 height 72
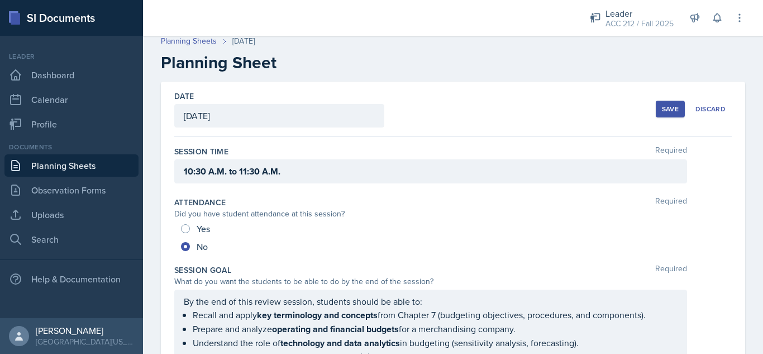
scroll to position [0, 0]
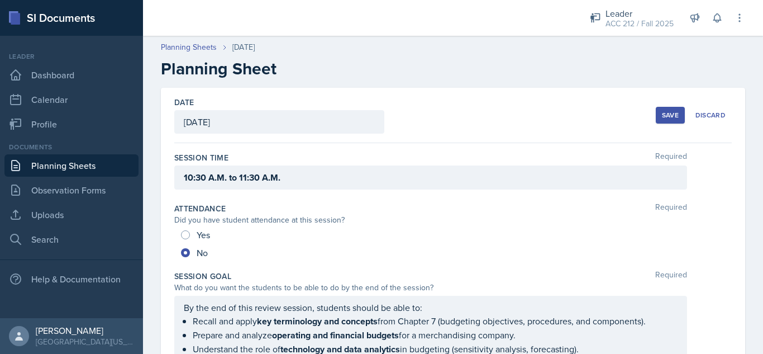
click at [656, 114] on button "Save" at bounding box center [670, 115] width 29 height 17
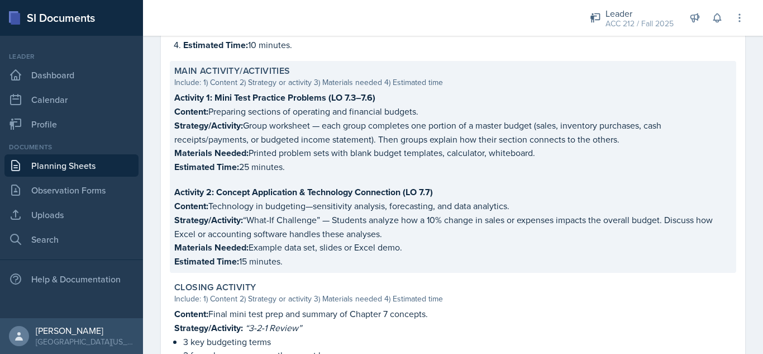
scroll to position [734, 0]
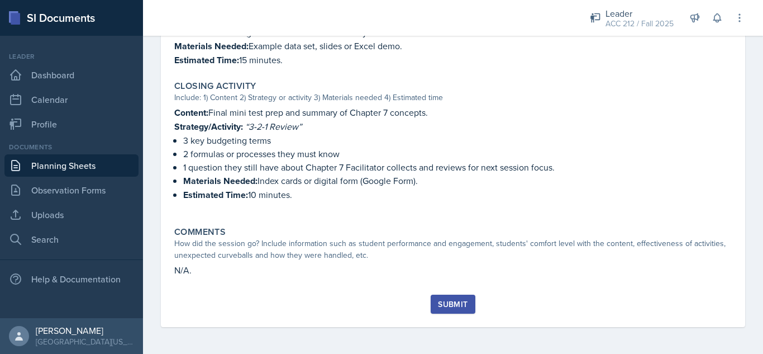
click at [453, 296] on button "Submit" at bounding box center [453, 303] width 44 height 19
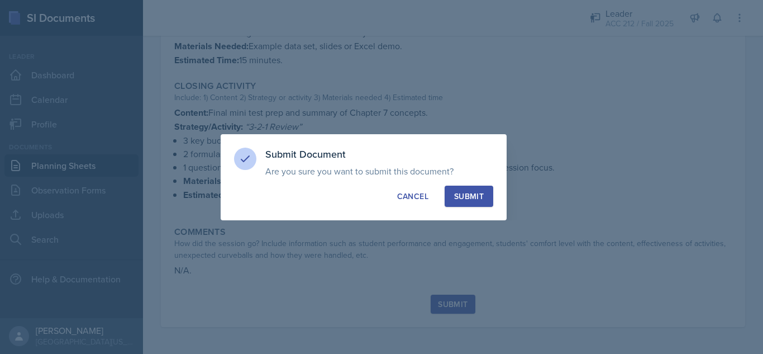
click at [467, 184] on div "Submit Document Are you sure you want to submit this document? This document wi…" at bounding box center [364, 177] width 286 height 86
click at [465, 192] on div "Submit" at bounding box center [469, 196] width 30 height 11
radio input "true"
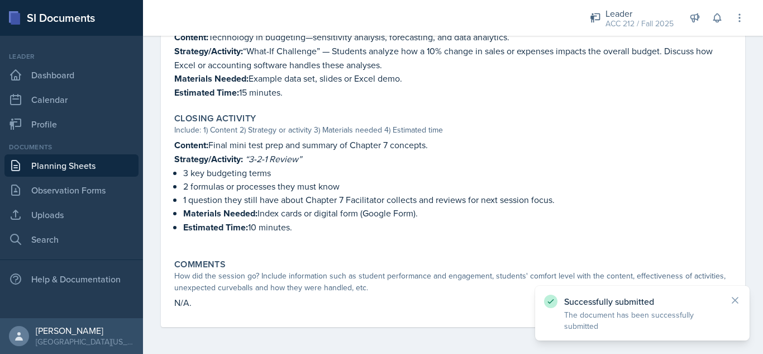
scroll to position [701, 0]
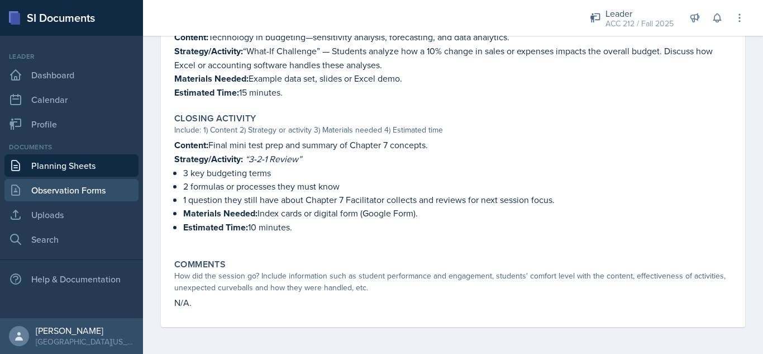
click at [82, 187] on link "Observation Forms" at bounding box center [71, 190] width 134 height 22
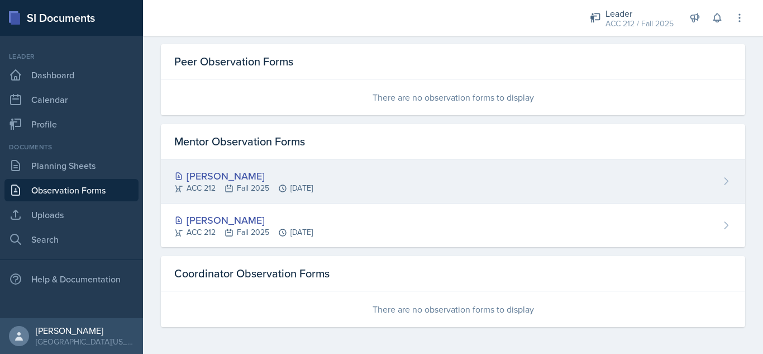
click at [204, 175] on div "[PERSON_NAME]" at bounding box center [243, 175] width 139 height 15
